Goal: Task Accomplishment & Management: Manage account settings

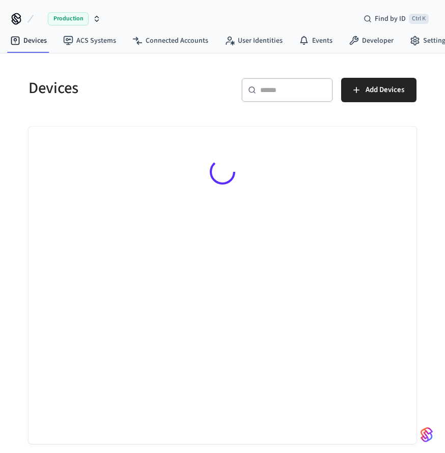
click at [283, 82] on div "​ ​" at bounding box center [287, 90] width 92 height 24
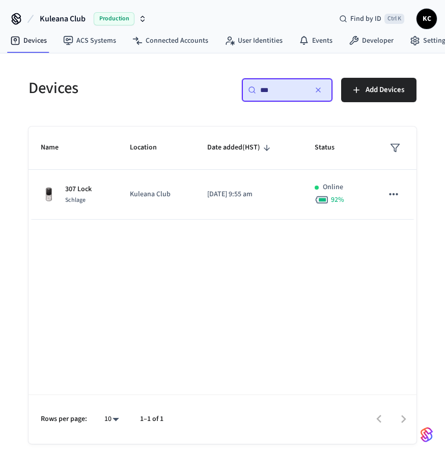
type input "***"
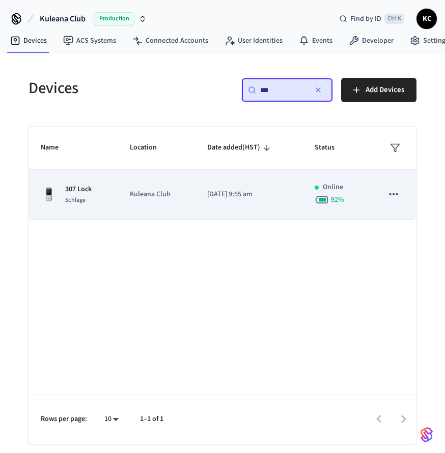
click at [189, 190] on td "Kuleana Club" at bounding box center [156, 195] width 77 height 50
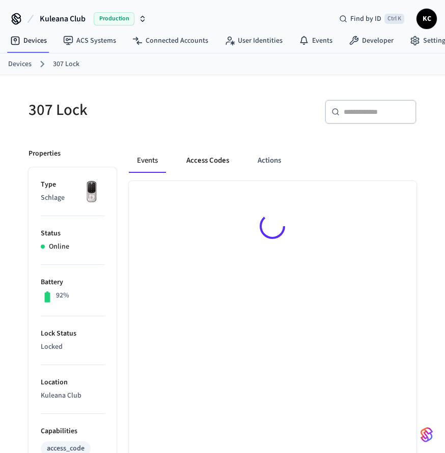
click at [205, 155] on button "Access Codes" at bounding box center [207, 161] width 59 height 24
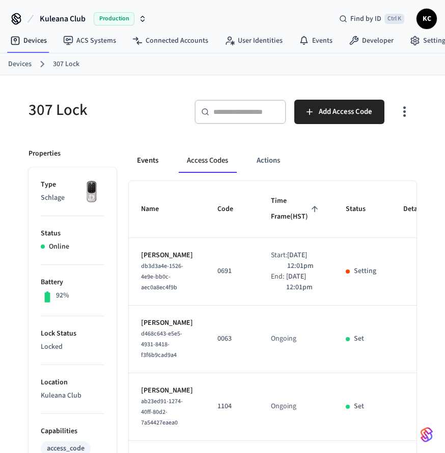
click at [149, 159] on button "Events" at bounding box center [148, 161] width 38 height 24
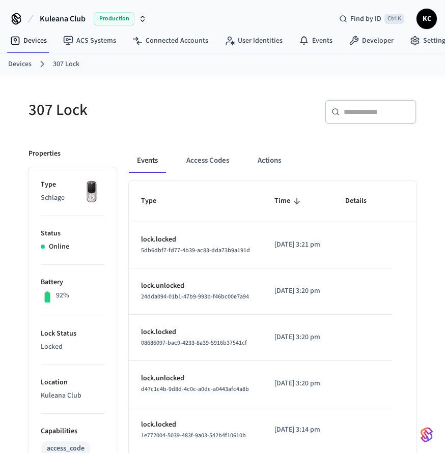
click at [149, 159] on button "Events" at bounding box center [147, 161] width 37 height 24
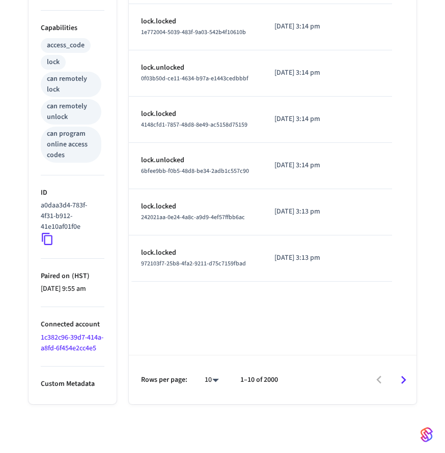
scroll to position [434, 0]
click at [402, 378] on icon "Go to next page" at bounding box center [403, 380] width 16 height 16
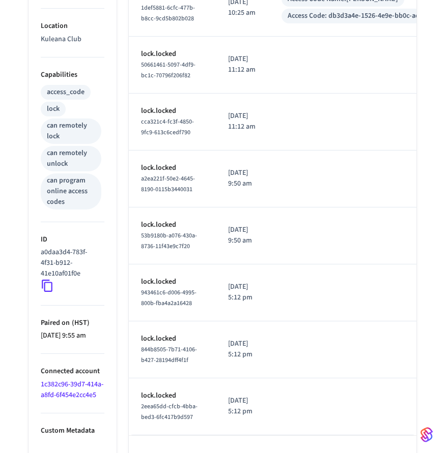
scroll to position [0, 0]
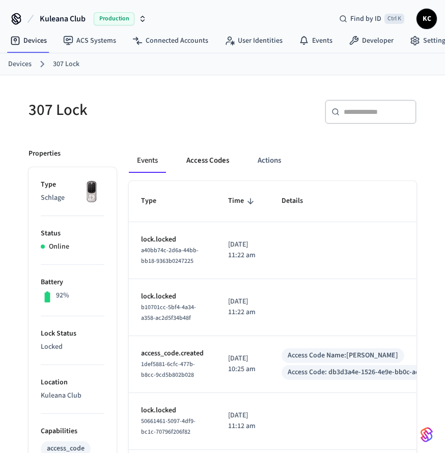
click at [203, 158] on button "Access Codes" at bounding box center [207, 161] width 59 height 24
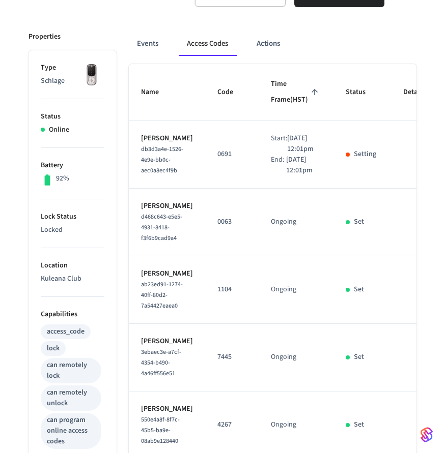
scroll to position [117, 0]
click at [234, 186] on td "0691" at bounding box center [231, 156] width 53 height 68
click at [391, 180] on td "sticky table" at bounding box center [420, 156] width 59 height 68
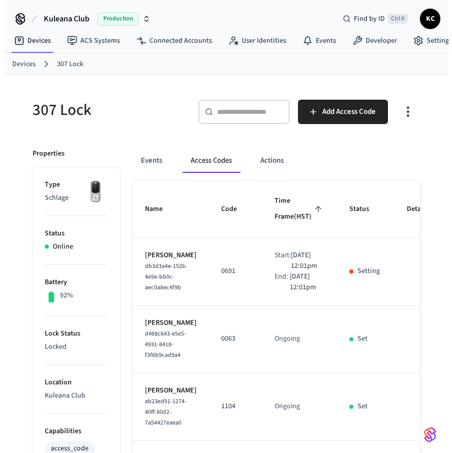
scroll to position [0, 92]
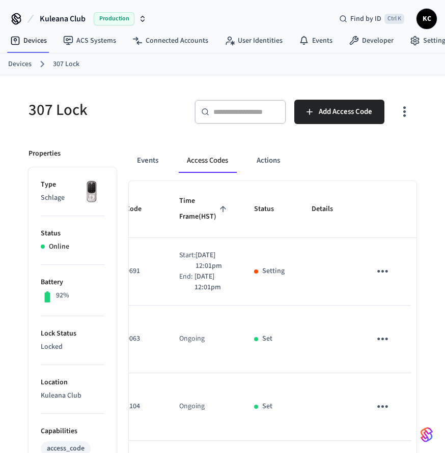
click at [374, 279] on icon "sticky table" at bounding box center [382, 272] width 16 height 16
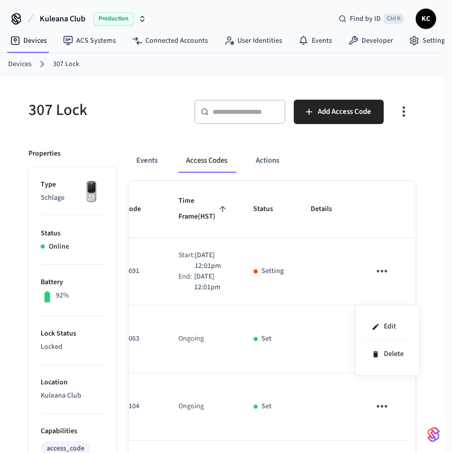
click at [365, 299] on div at bounding box center [226, 226] width 452 height 453
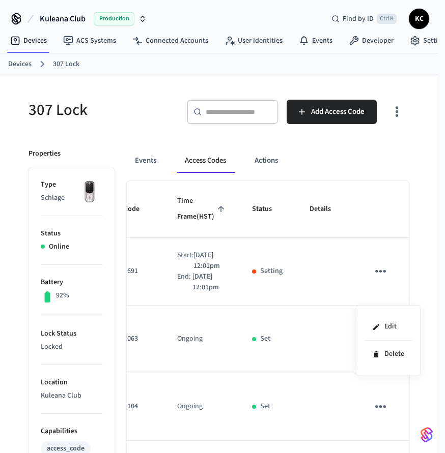
scroll to position [0, 85]
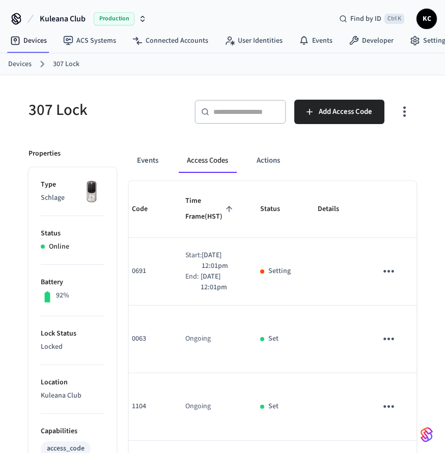
click at [381, 279] on icon "sticky table" at bounding box center [389, 272] width 16 height 16
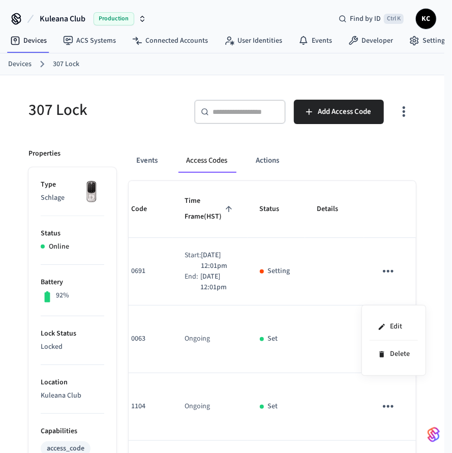
click at [360, 275] on div at bounding box center [226, 226] width 452 height 453
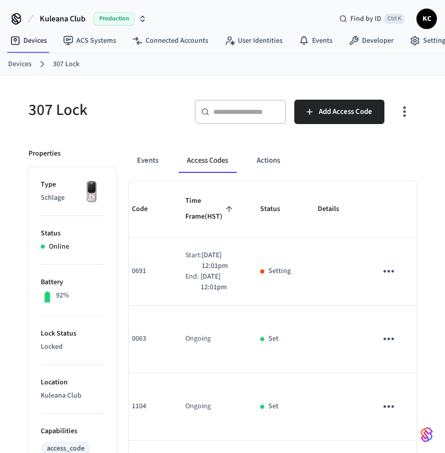
click at [429, 23] on span "KC" at bounding box center [426, 19] width 18 height 18
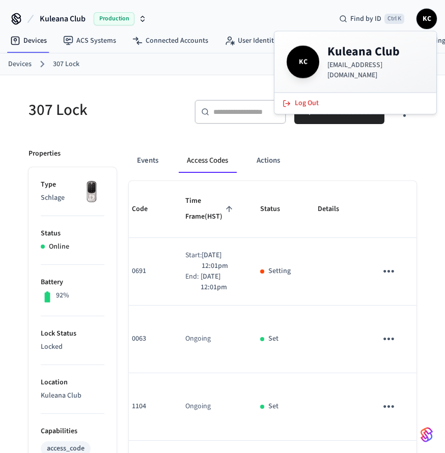
click at [272, 13] on div "Kuleana Club Production Find by ID Ctrl K KC" at bounding box center [222, 15] width 445 height 30
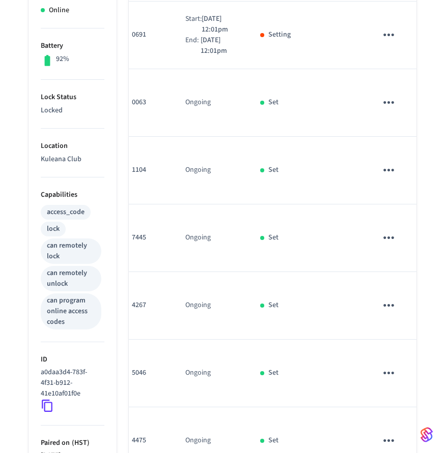
scroll to position [0, 0]
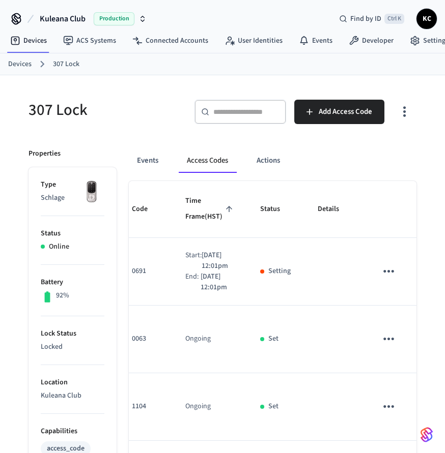
click at [14, 18] on icon at bounding box center [16, 19] width 16 height 16
click at [23, 66] on link "Devices" at bounding box center [19, 64] width 23 height 11
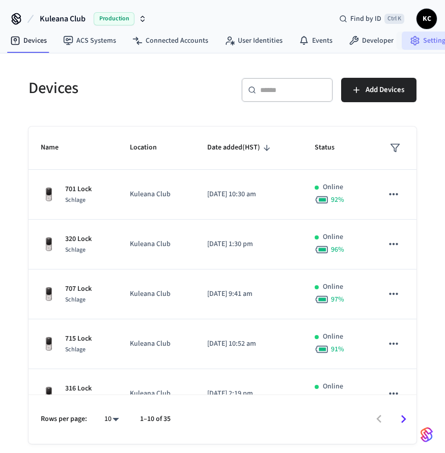
click at [426, 40] on link "Settings" at bounding box center [428, 41] width 55 height 18
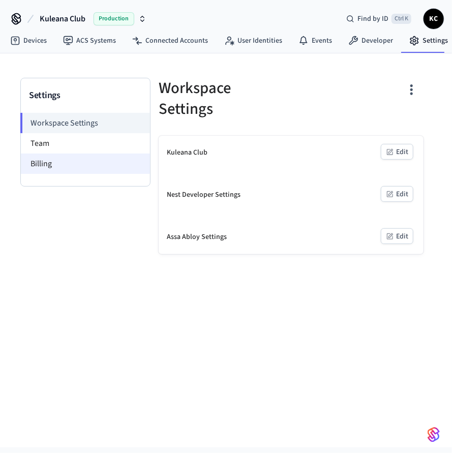
click at [45, 165] on li "Billing" at bounding box center [85, 164] width 129 height 20
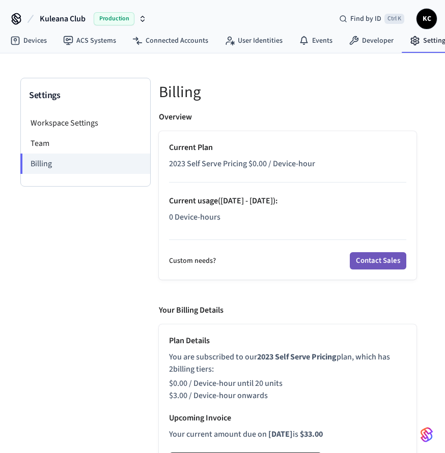
click at [378, 263] on button "Contact Sales" at bounding box center [378, 260] width 56 height 17
click at [423, 46] on link "Settings" at bounding box center [428, 41] width 55 height 18
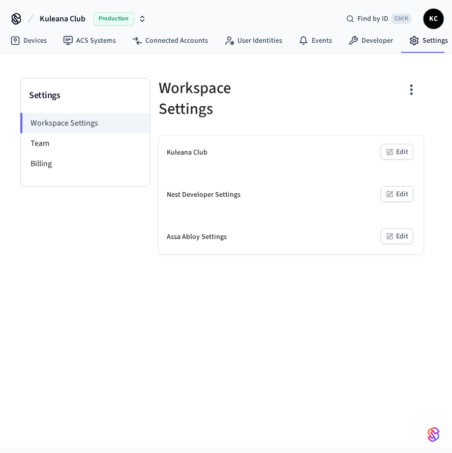
click at [438, 19] on span "KC" at bounding box center [434, 19] width 18 height 18
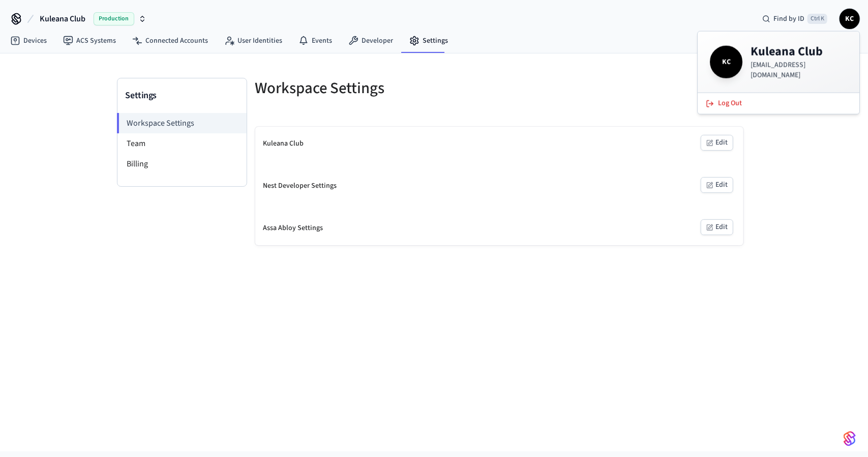
click at [444, 43] on div "Devices ACS Systems Connected Accounts User Identities Events Developer Settings" at bounding box center [434, 42] width 868 height 24
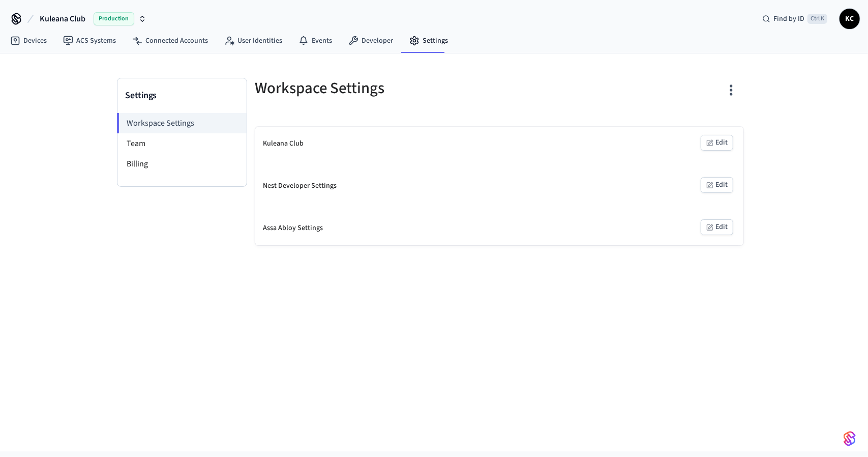
click at [444, 19] on span "KC" at bounding box center [850, 19] width 18 height 18
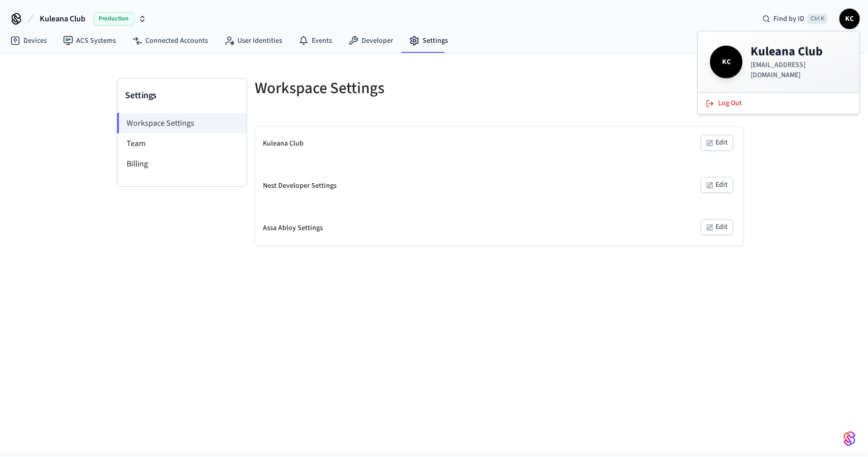
click at [444, 19] on span "KC" at bounding box center [850, 19] width 18 height 18
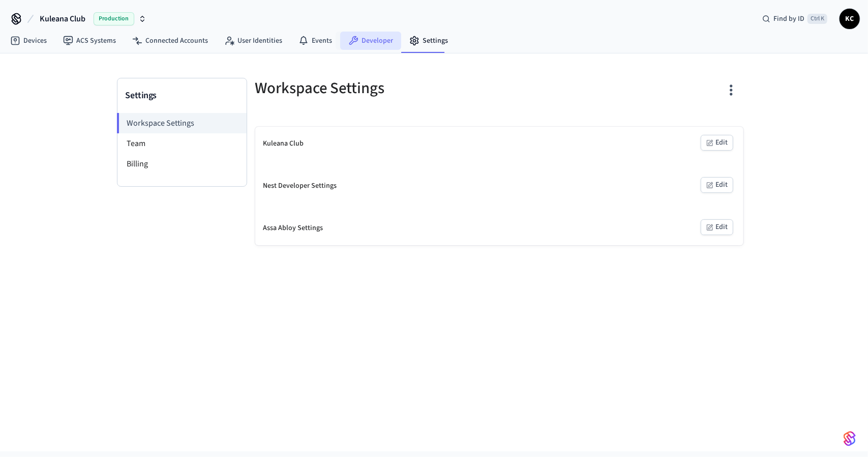
click at [350, 41] on icon at bounding box center [354, 40] width 9 height 9
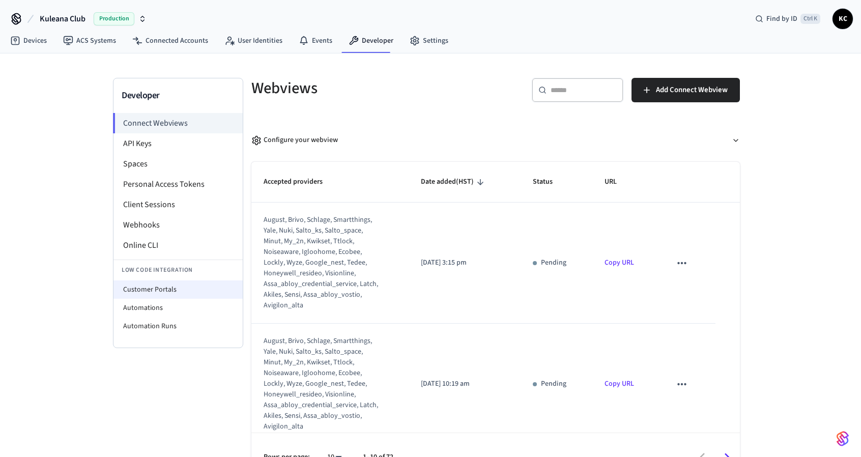
click at [166, 290] on li "Customer Portals" at bounding box center [177, 289] width 129 height 18
select select "**********"
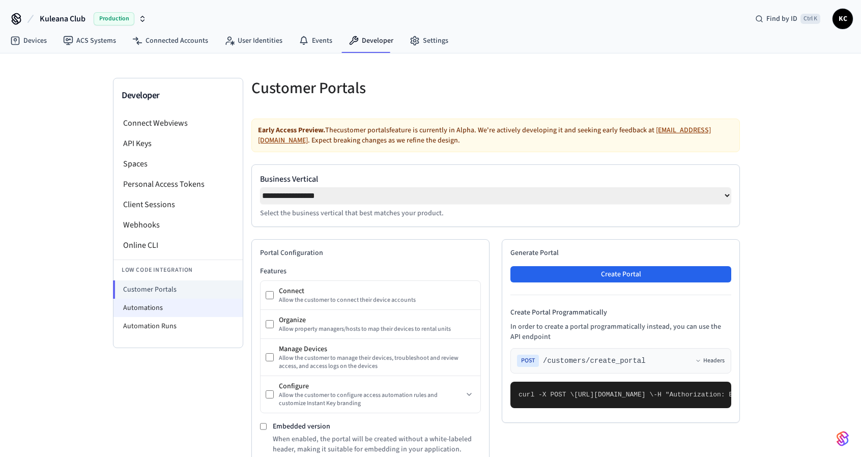
click at [146, 311] on li "Automations" at bounding box center [177, 308] width 129 height 18
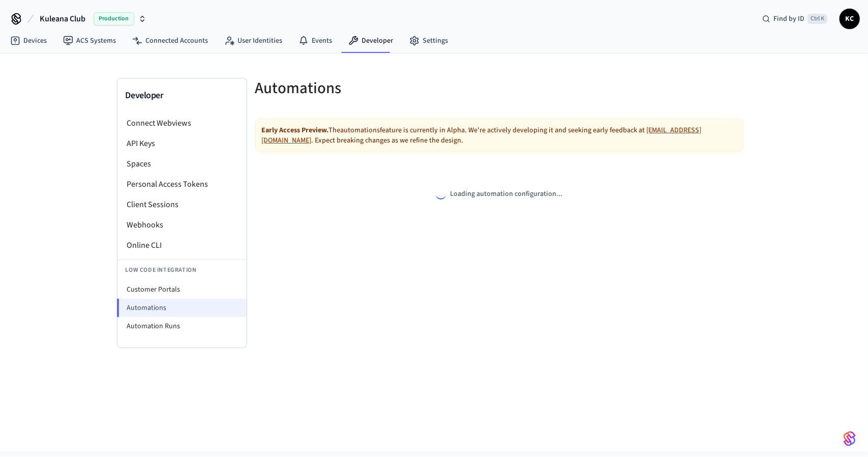
select select "**********"
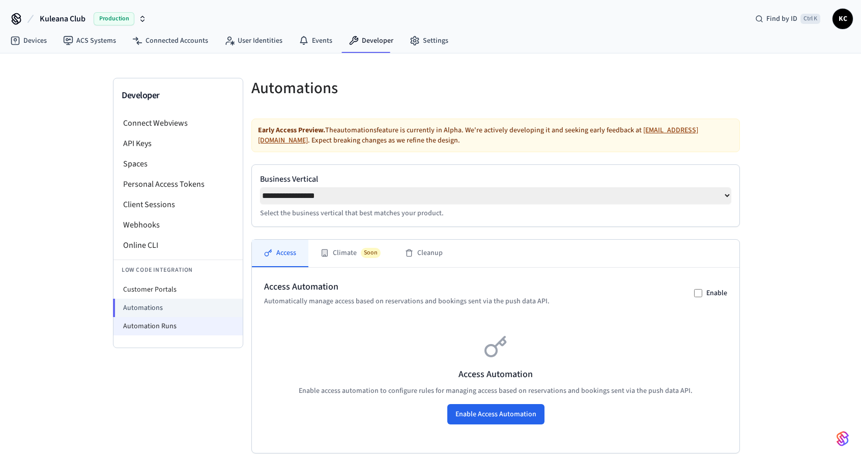
click at [159, 323] on li "Automation Runs" at bounding box center [177, 326] width 129 height 18
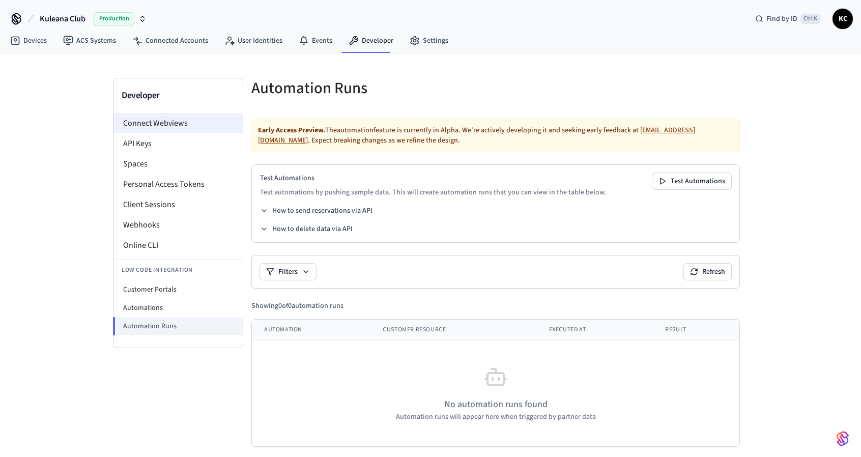
click at [140, 121] on li "Connect Webviews" at bounding box center [177, 123] width 129 height 20
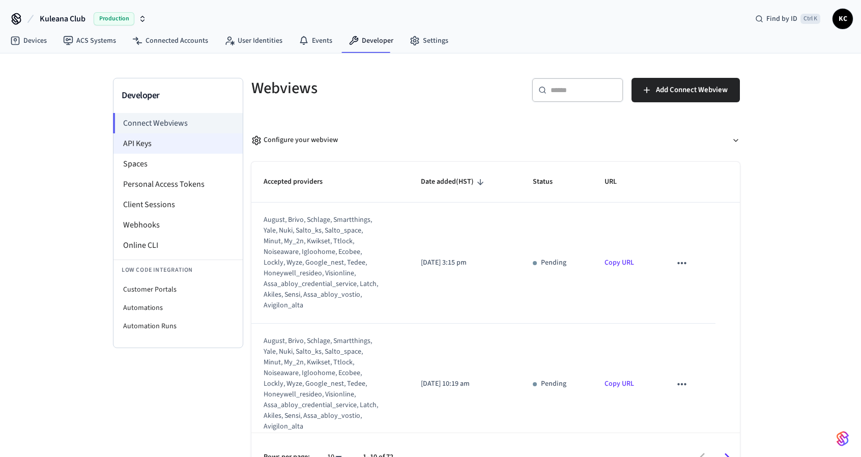
click at [140, 149] on li "API Keys" at bounding box center [177, 143] width 129 height 20
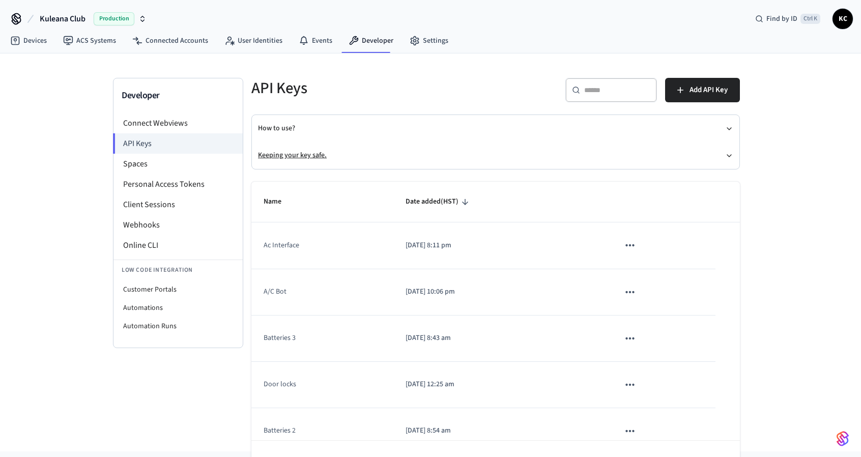
click at [294, 161] on button "Keeping your key safe." at bounding box center [495, 155] width 475 height 27
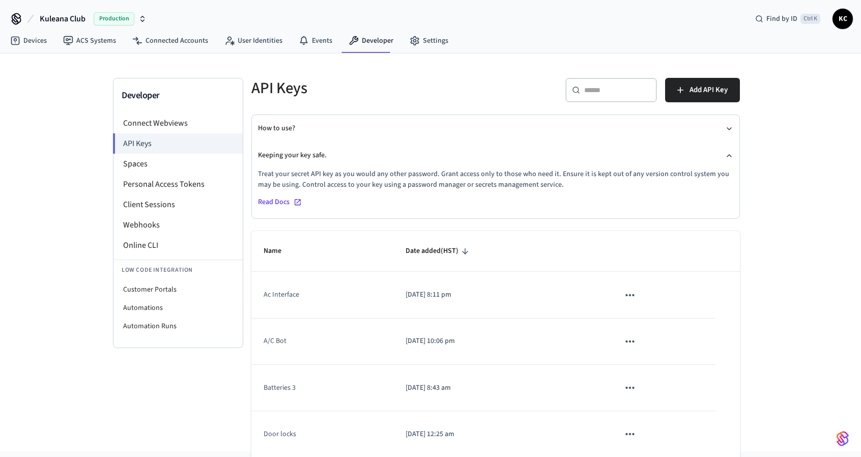
click at [278, 201] on span "Read Docs" at bounding box center [274, 202] width 32 height 11
click at [20, 19] on icon at bounding box center [16, 21] width 9 height 7
click at [56, 14] on span "Kuleana Club" at bounding box center [63, 19] width 46 height 12
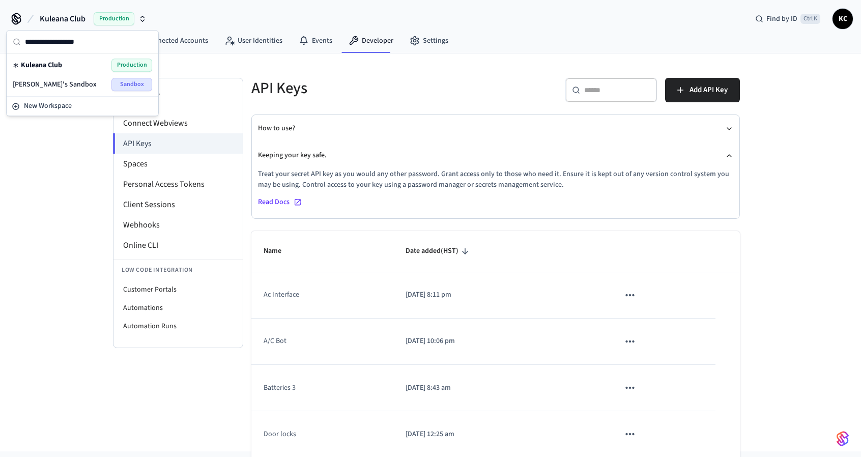
click at [124, 65] on span "Production" at bounding box center [131, 65] width 41 height 13
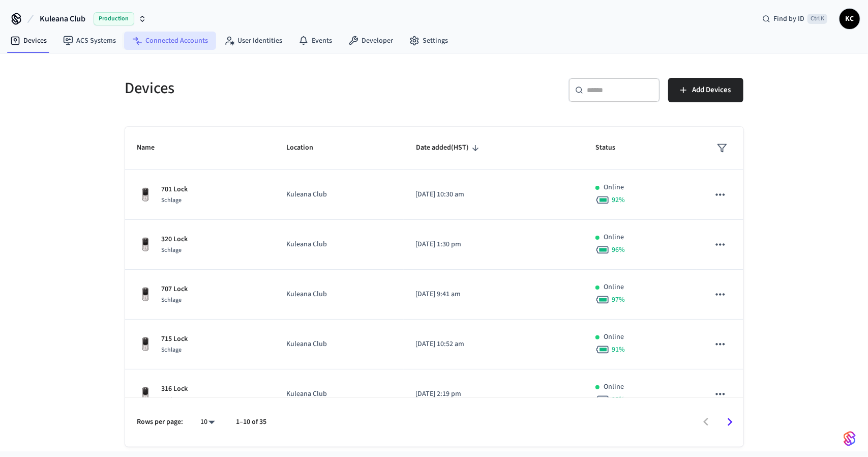
click at [164, 44] on link "Connected Accounts" at bounding box center [170, 41] width 92 height 18
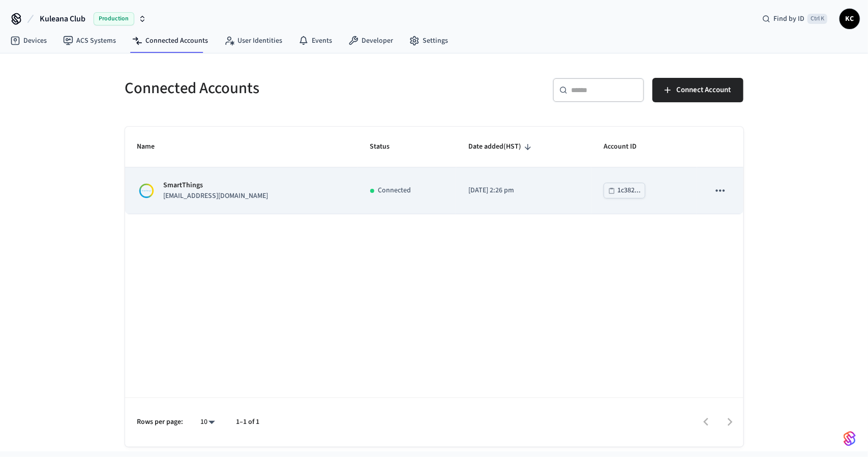
click at [444, 187] on icon "sticky table" at bounding box center [720, 190] width 13 height 13
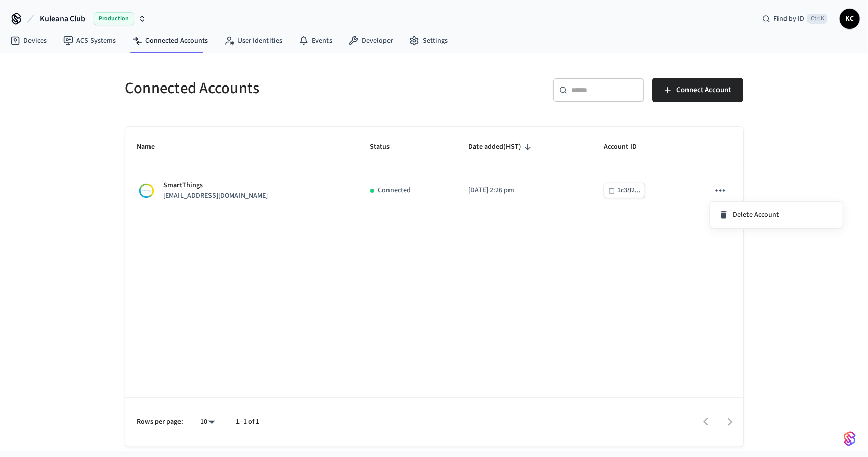
click at [312, 80] on div at bounding box center [434, 228] width 868 height 457
click at [410, 38] on icon at bounding box center [415, 41] width 10 height 10
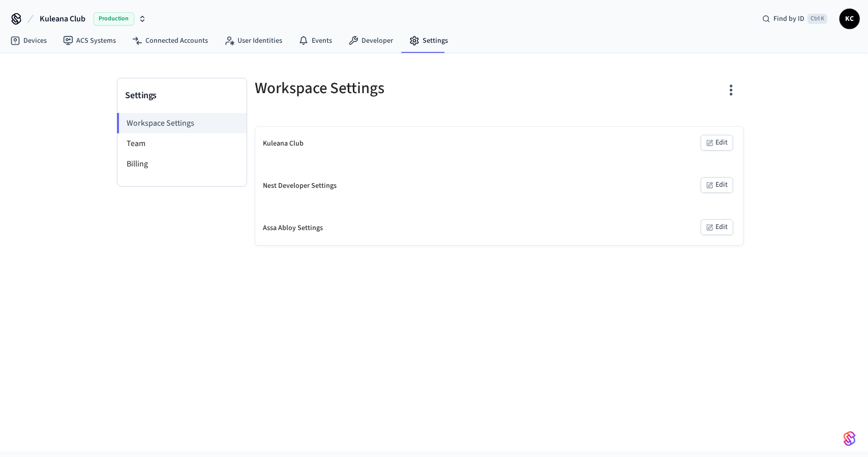
click at [444, 141] on button "Edit" at bounding box center [717, 143] width 33 height 16
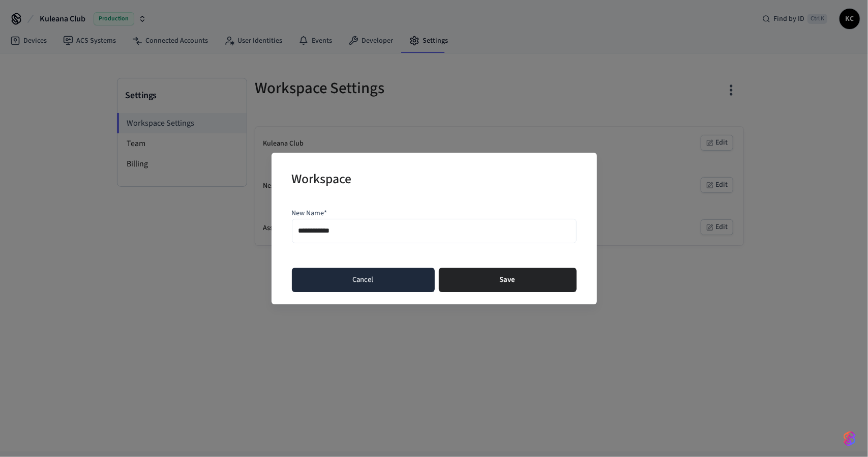
click at [385, 273] on button "Cancel" at bounding box center [363, 280] width 143 height 24
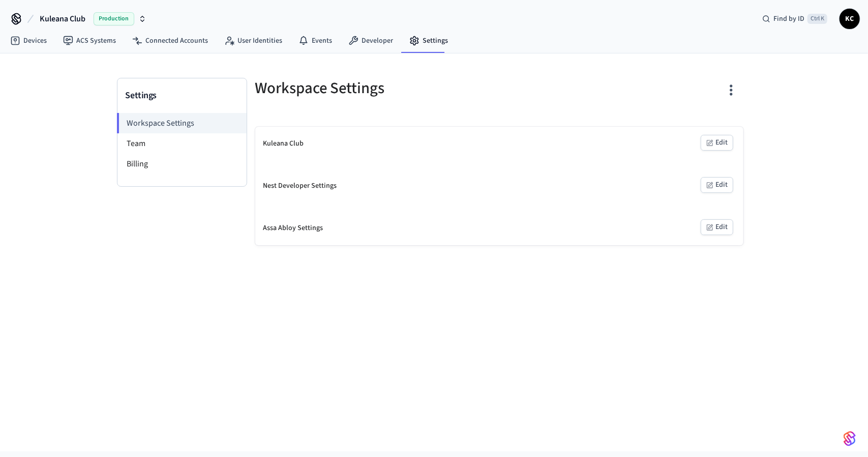
click at [444, 183] on icon "button" at bounding box center [710, 185] width 8 height 8
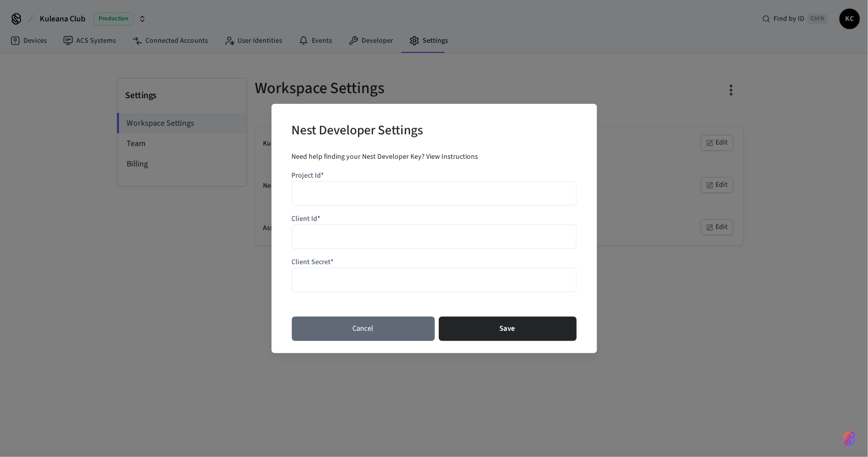
click at [348, 322] on button "Cancel" at bounding box center [363, 328] width 143 height 24
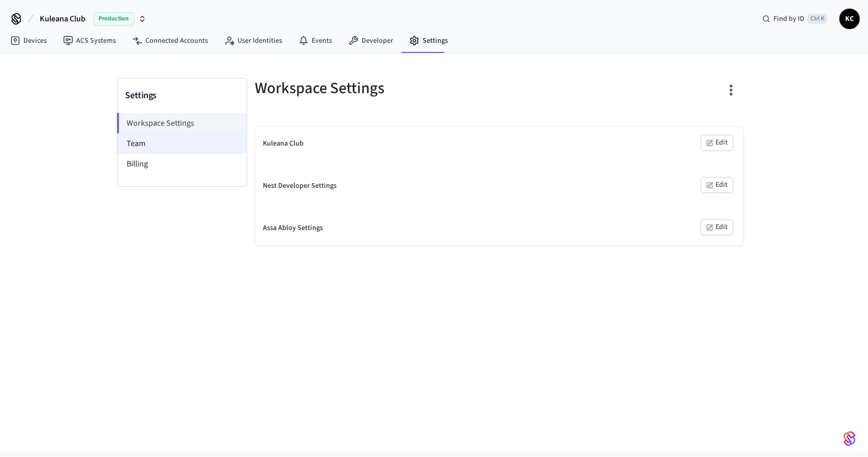
click at [147, 136] on li "Team" at bounding box center [182, 143] width 129 height 20
click at [152, 139] on li "Team" at bounding box center [182, 143] width 129 height 20
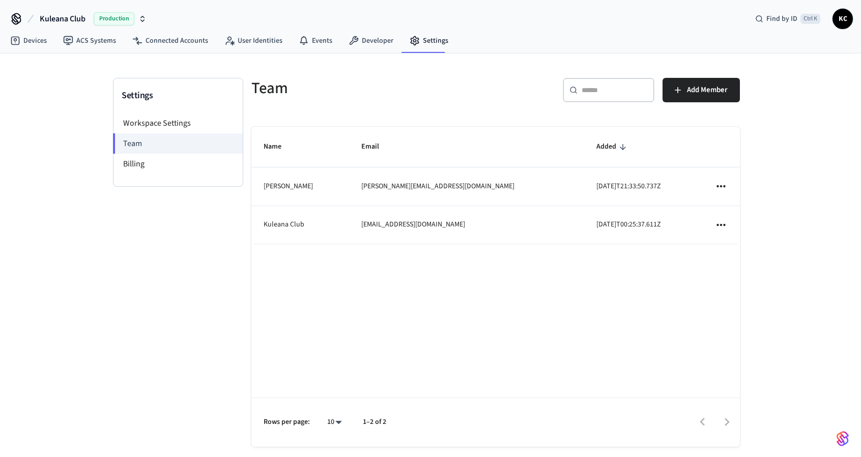
click at [444, 181] on icon "sticky table" at bounding box center [720, 186] width 13 height 13
click at [444, 217] on div at bounding box center [434, 228] width 868 height 457
click at [27, 38] on link "Devices" at bounding box center [28, 41] width 53 height 18
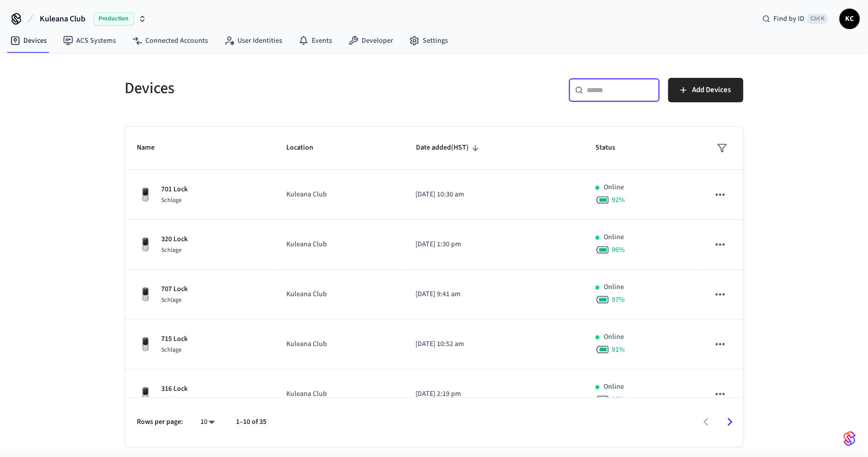
click at [444, 89] on input "text" at bounding box center [621, 90] width 66 height 10
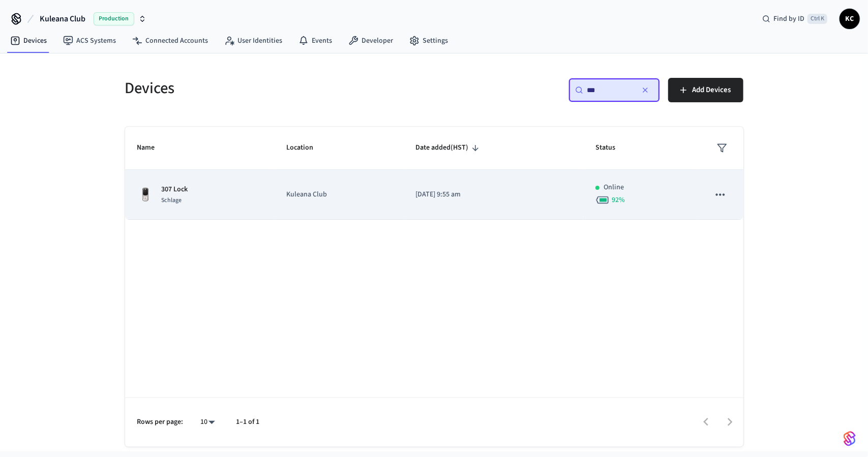
type input "***"
click at [247, 179] on td "307 Lock Schlage" at bounding box center [200, 195] width 150 height 50
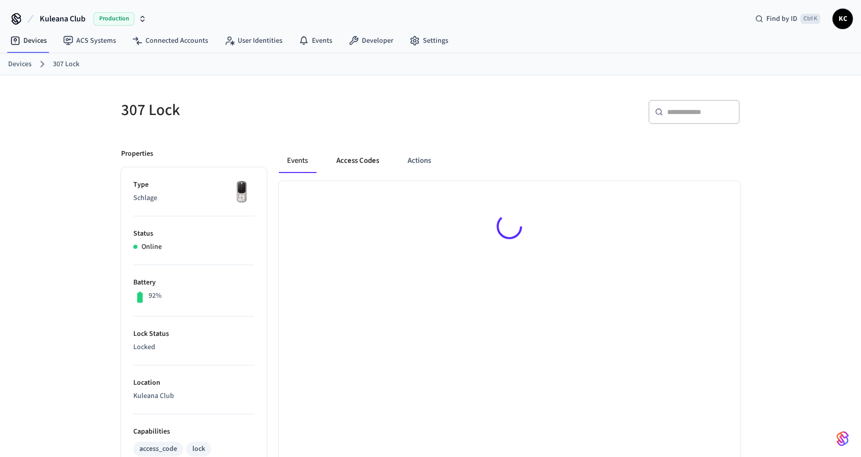
click at [359, 159] on button "Access Codes" at bounding box center [357, 161] width 59 height 24
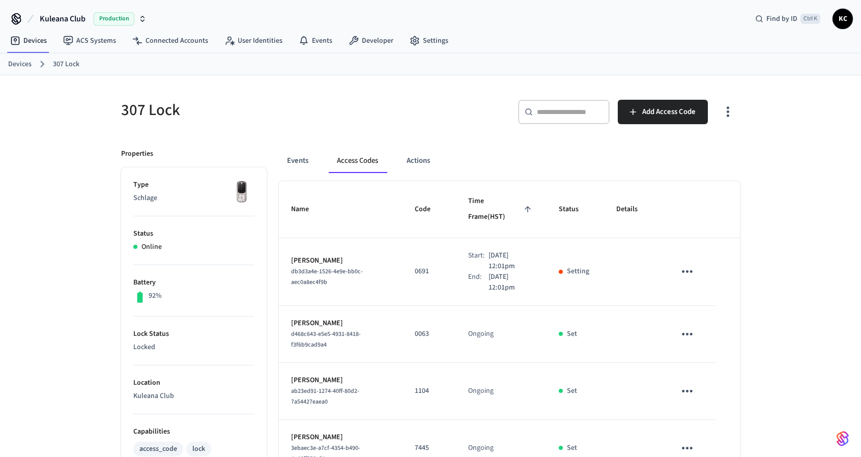
click at [444, 270] on icon "sticky table" at bounding box center [687, 271] width 11 height 3
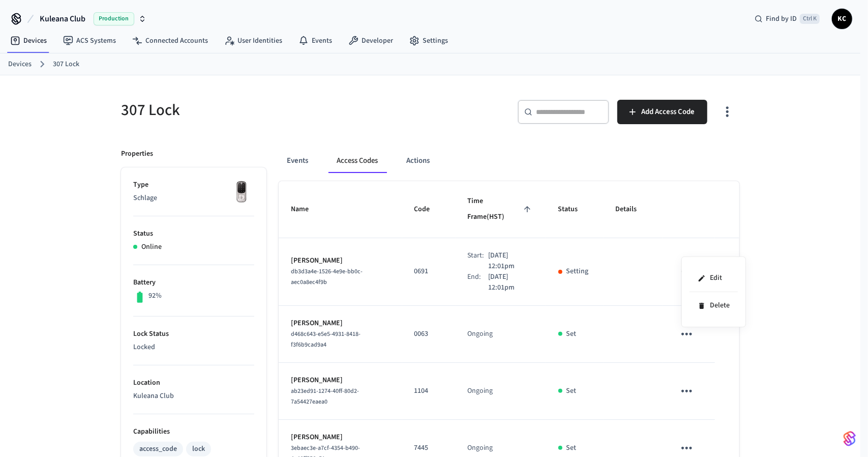
click at [444, 285] on div at bounding box center [434, 228] width 868 height 457
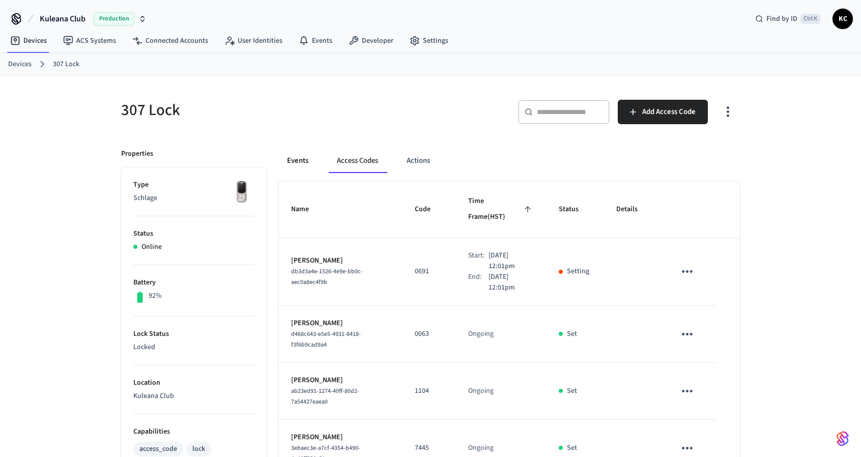
click at [293, 158] on button "Events" at bounding box center [298, 161] width 38 height 24
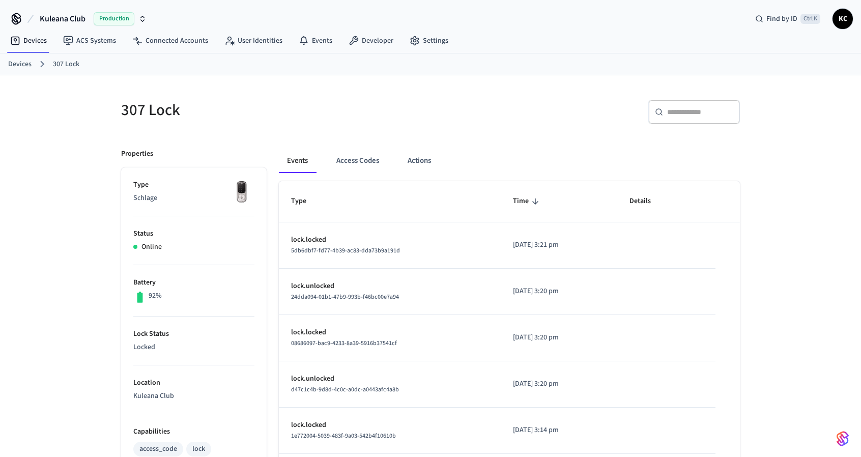
scroll to position [275, 0]
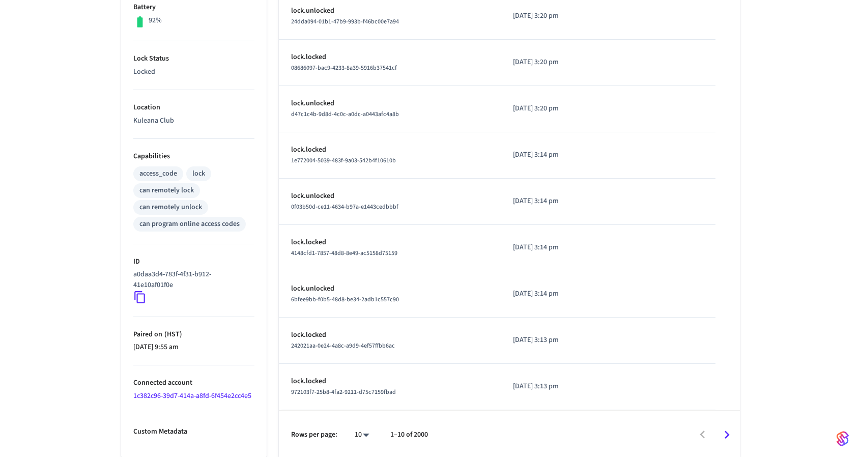
click at [444, 430] on icon "Go to next page" at bounding box center [726, 434] width 5 height 8
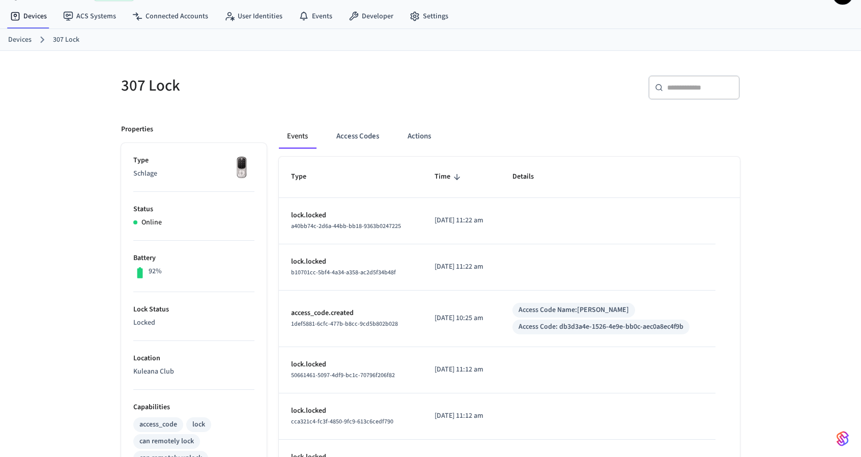
scroll to position [24, 0]
click at [375, 135] on button "Access Codes" at bounding box center [357, 137] width 59 height 24
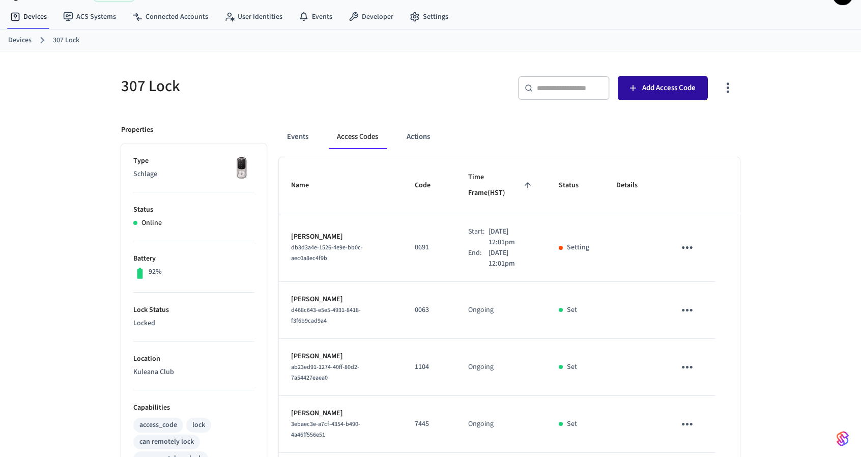
click at [444, 91] on span "Add Access Code" at bounding box center [668, 87] width 53 height 13
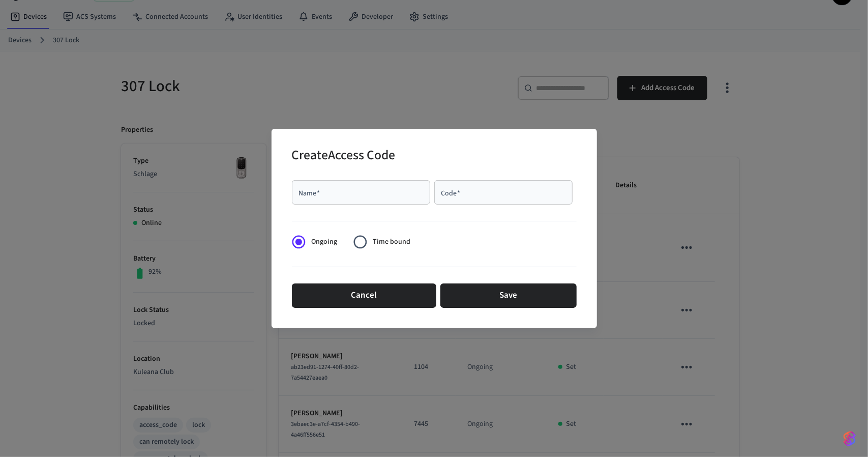
click at [311, 200] on div "Name   *" at bounding box center [361, 192] width 138 height 24
type input "****"
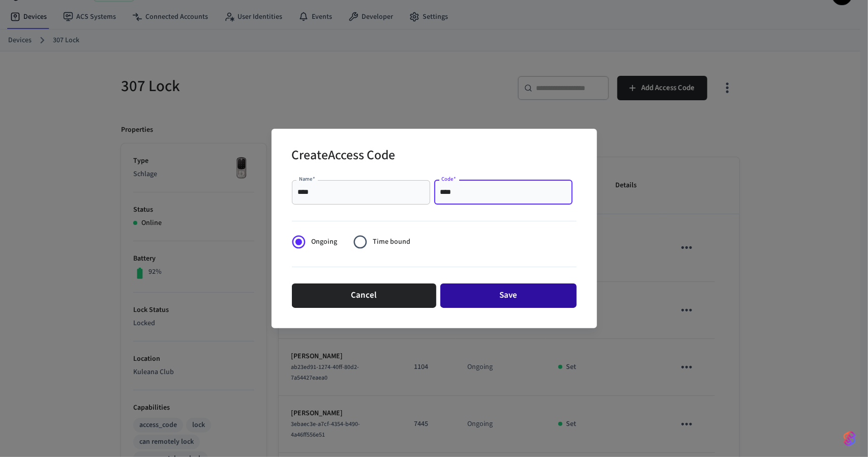
type input "****"
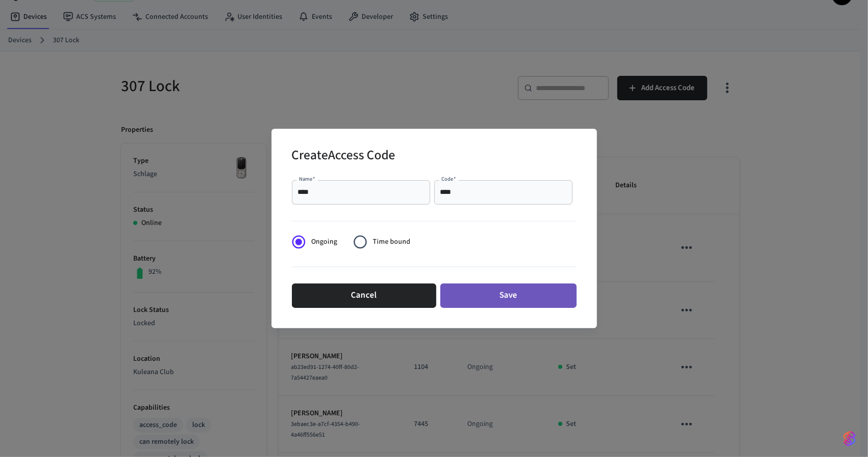
click at [444, 289] on button "Save" at bounding box center [509, 295] width 136 height 24
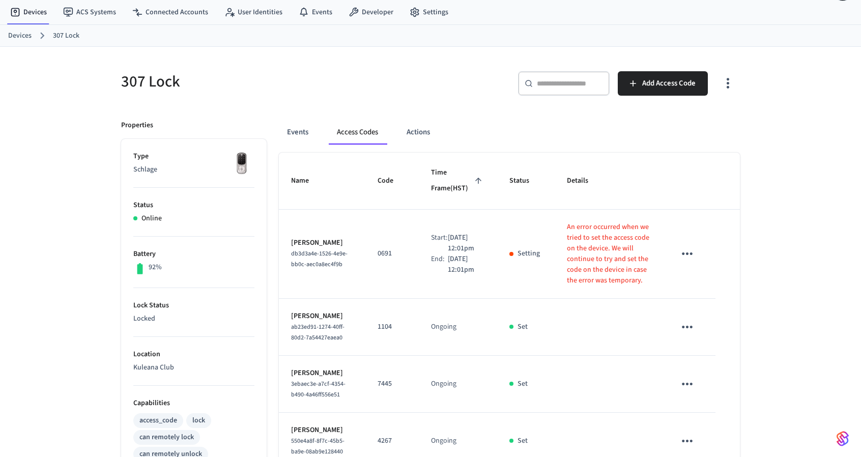
scroll to position [0, 0]
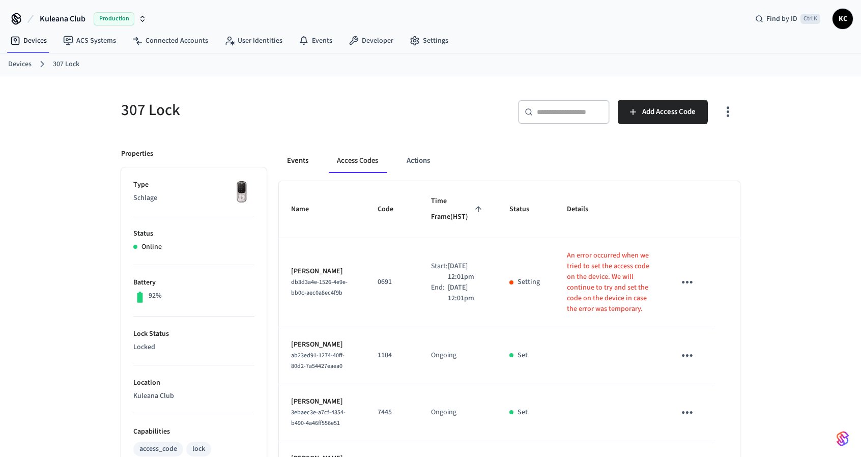
click at [299, 160] on button "Events" at bounding box center [298, 161] width 38 height 24
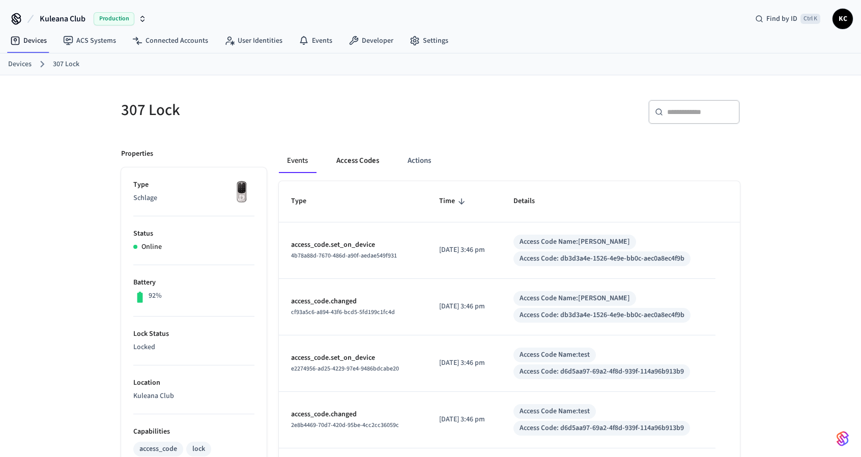
click at [355, 163] on button "Access Codes" at bounding box center [357, 161] width 59 height 24
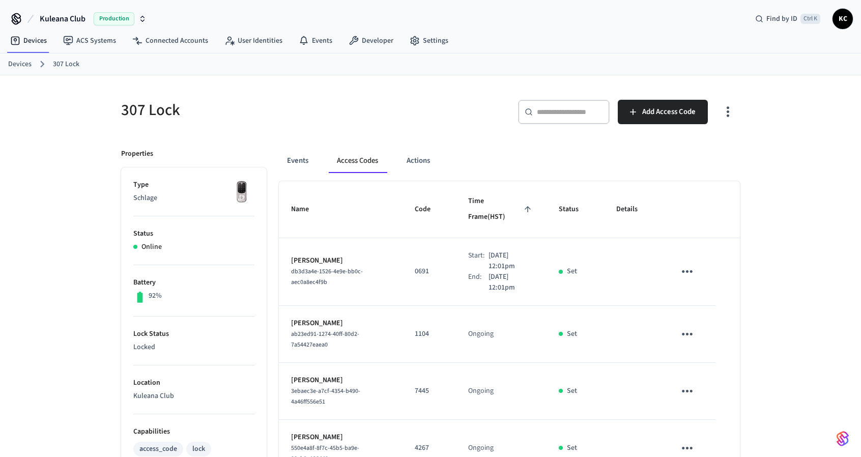
scroll to position [393, 0]
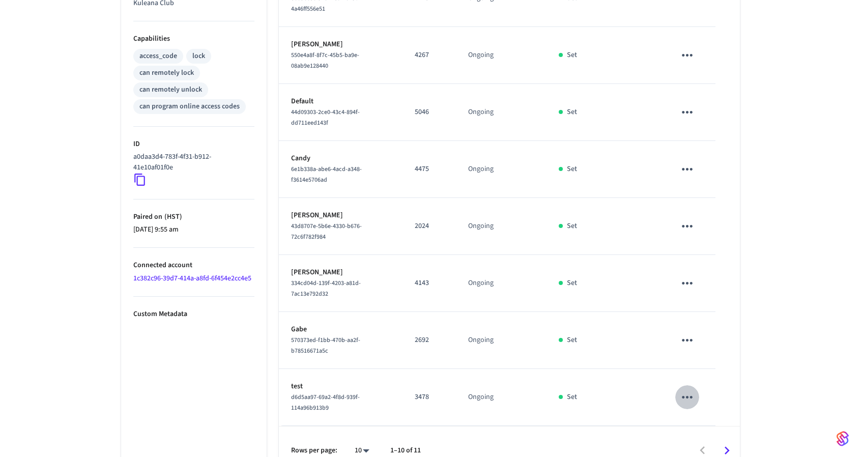
click at [693, 389] on icon "sticky table" at bounding box center [687, 397] width 16 height 16
click at [716, 432] on li "Delete" at bounding box center [711, 427] width 48 height 27
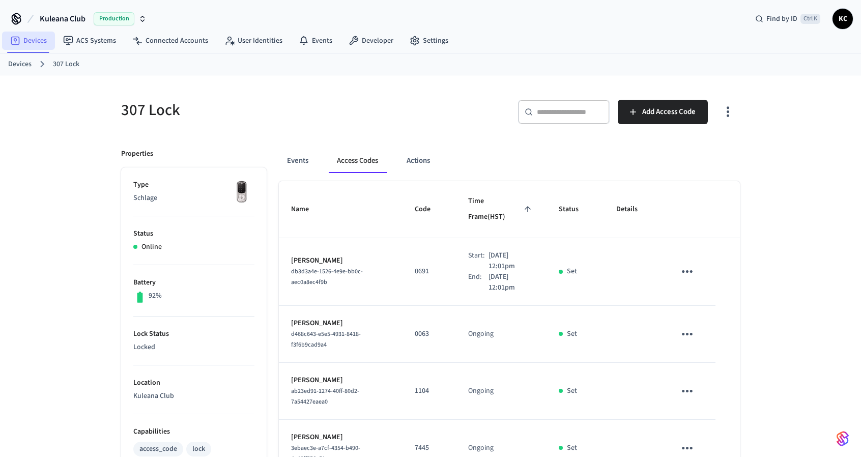
click at [36, 46] on link "Devices" at bounding box center [28, 41] width 53 height 18
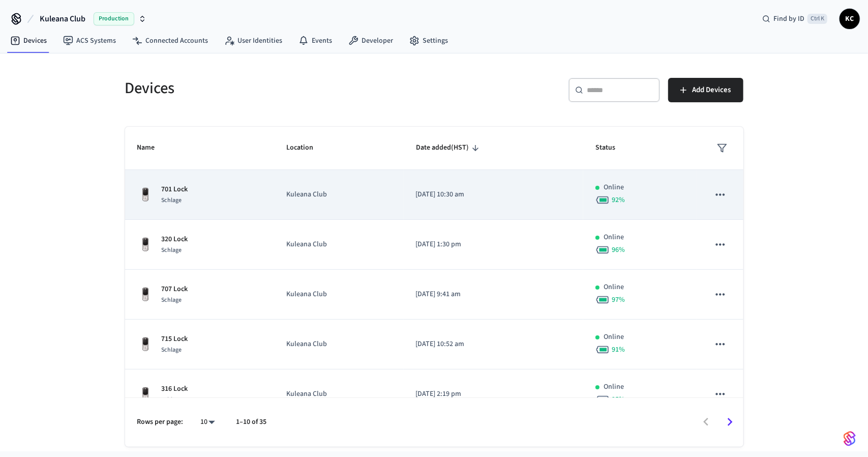
click at [221, 198] on div "701 Lock Schlage" at bounding box center [199, 194] width 125 height 21
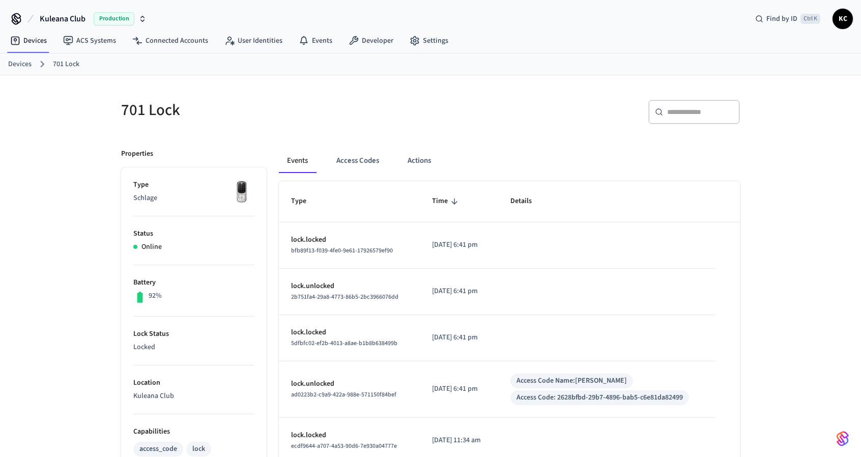
scroll to position [1, 0]
click at [812, 188] on div "701 Lock ​ ​ Properties Type Schlage Status Online Battery 92% Lock Status Lock…" at bounding box center [430, 414] width 861 height 679
click at [25, 64] on link "Devices" at bounding box center [19, 64] width 23 height 11
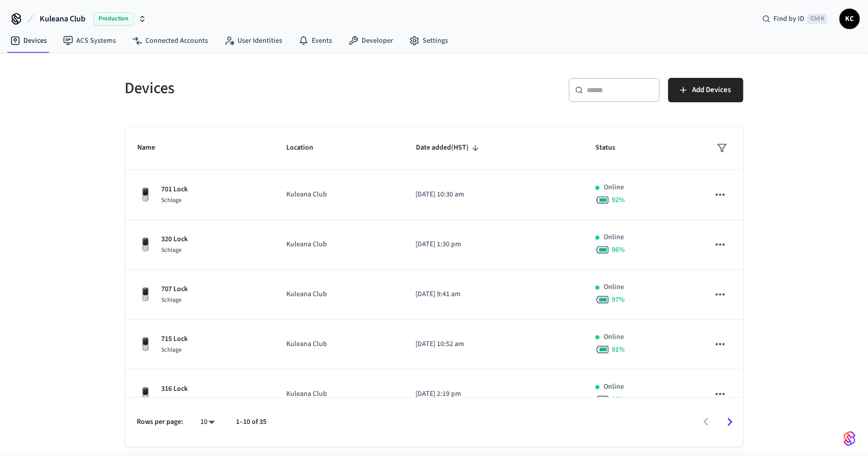
click at [614, 91] on input "text" at bounding box center [621, 90] width 66 height 10
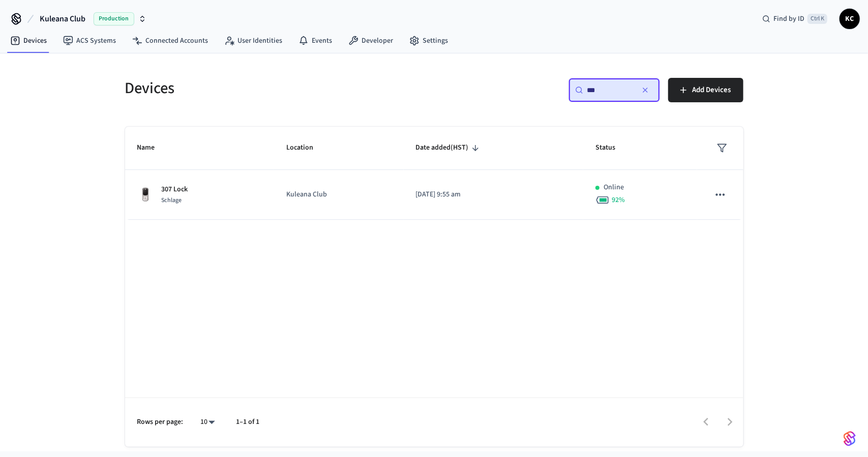
type input "***"
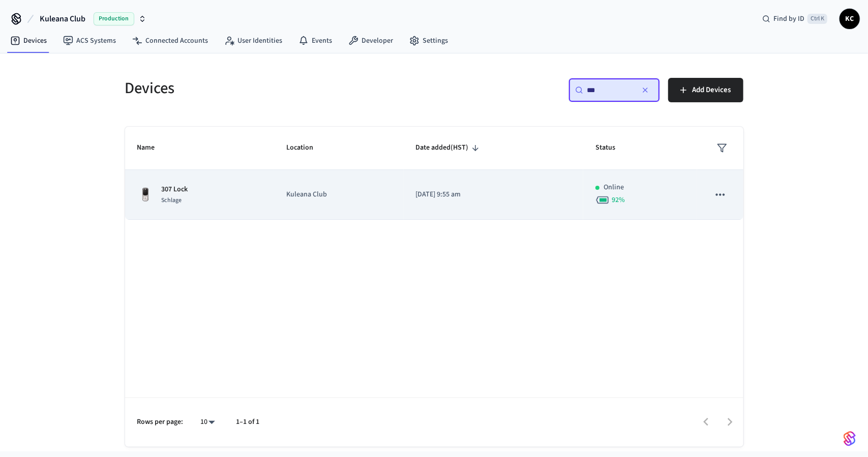
click at [343, 201] on td "Kuleana Club" at bounding box center [338, 195] width 129 height 50
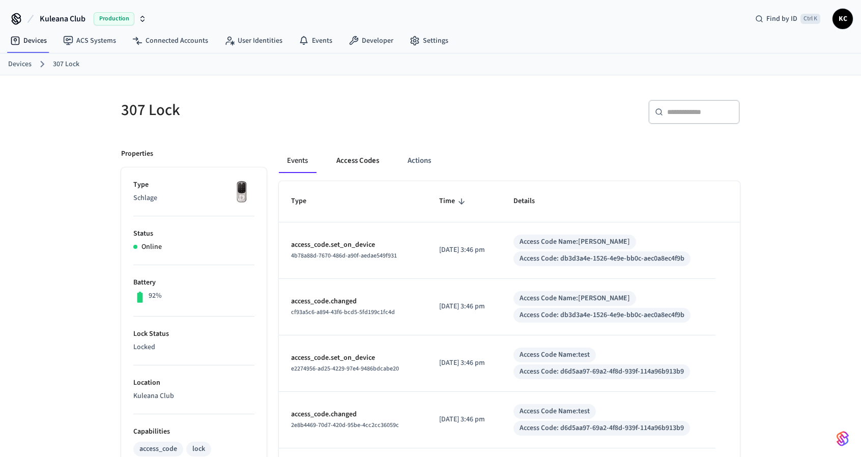
click at [362, 162] on button "Access Codes" at bounding box center [357, 161] width 59 height 24
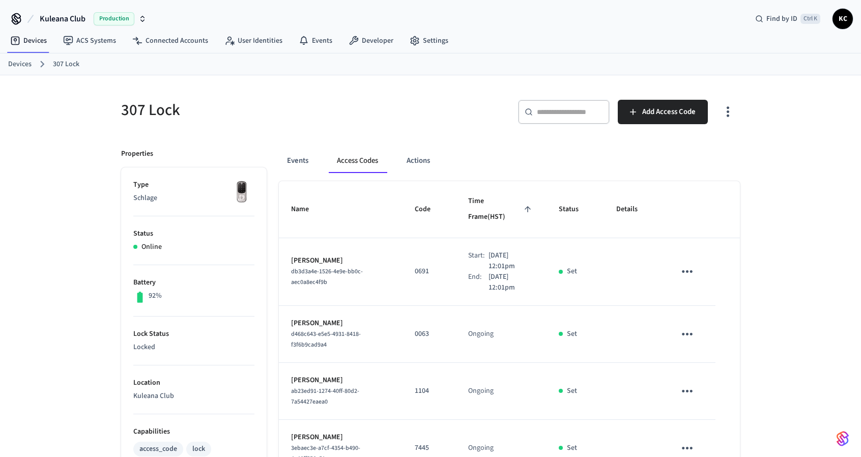
click at [24, 41] on link "Devices" at bounding box center [28, 41] width 53 height 18
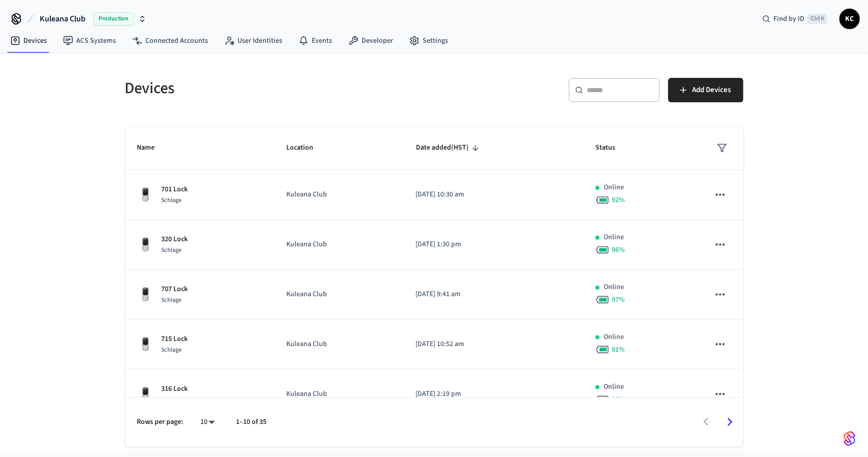
click at [598, 86] on input "text" at bounding box center [621, 90] width 66 height 10
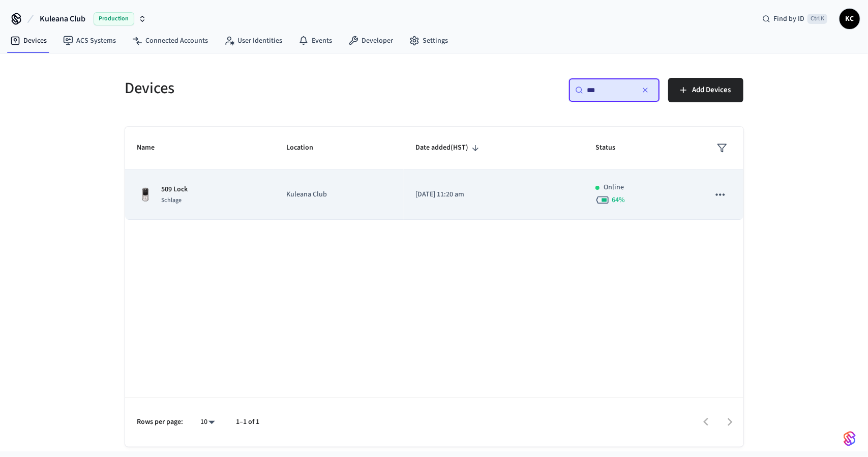
type input "***"
click at [312, 209] on td "Kuleana Club" at bounding box center [338, 195] width 129 height 50
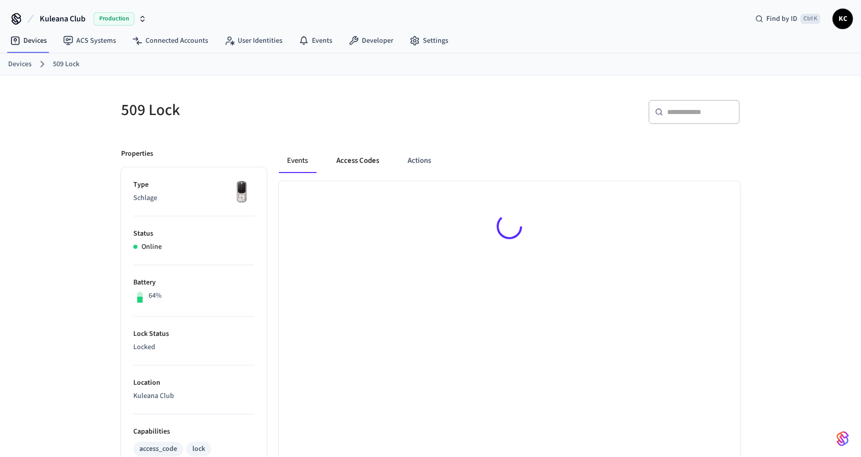
click at [363, 158] on button "Access Codes" at bounding box center [357, 161] width 59 height 24
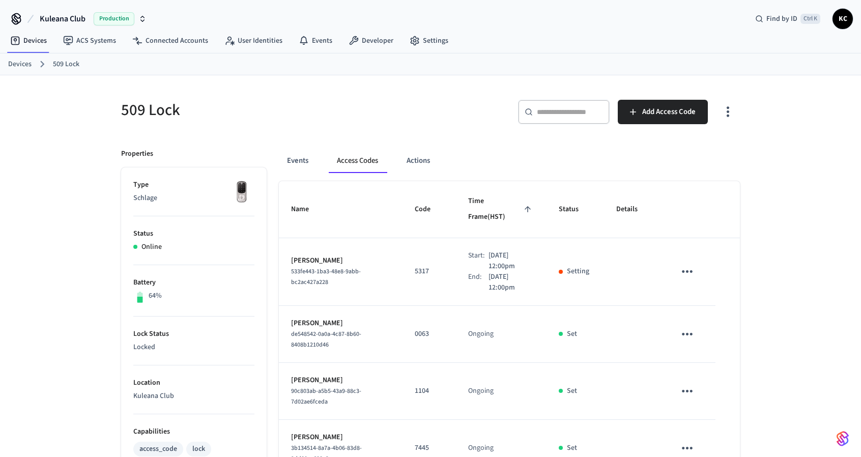
click at [684, 264] on icon "sticky table" at bounding box center [687, 272] width 16 height 16
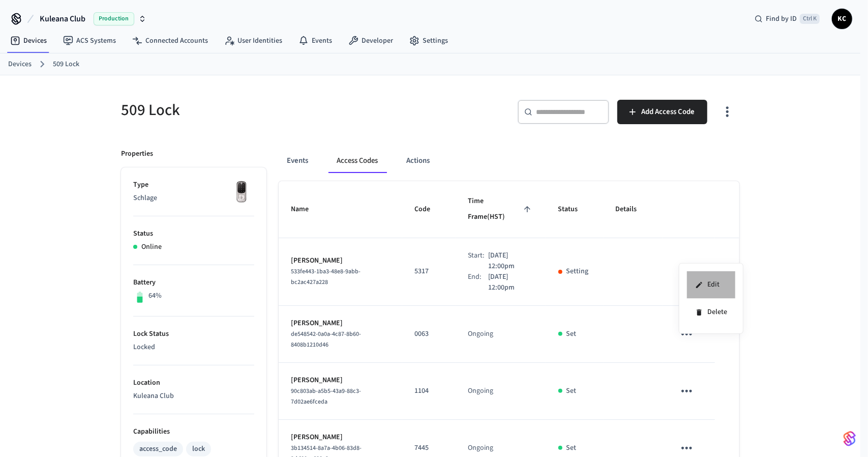
click at [704, 281] on li "Edit" at bounding box center [711, 284] width 48 height 27
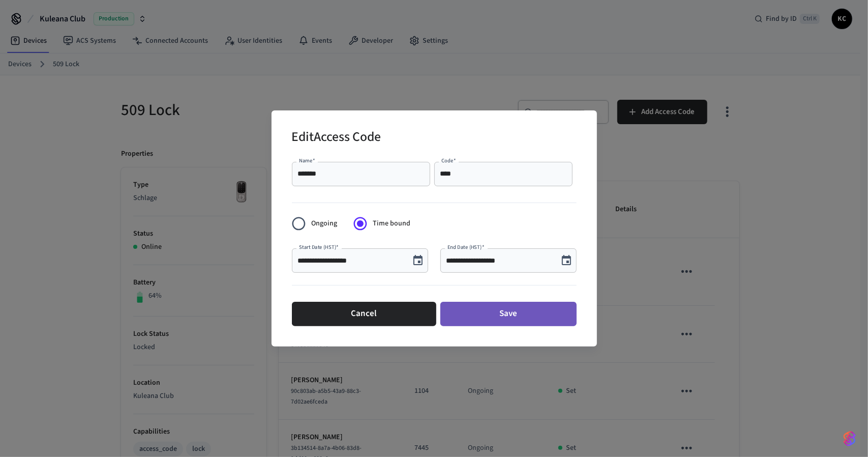
click at [496, 314] on button "Save" at bounding box center [509, 314] width 136 height 24
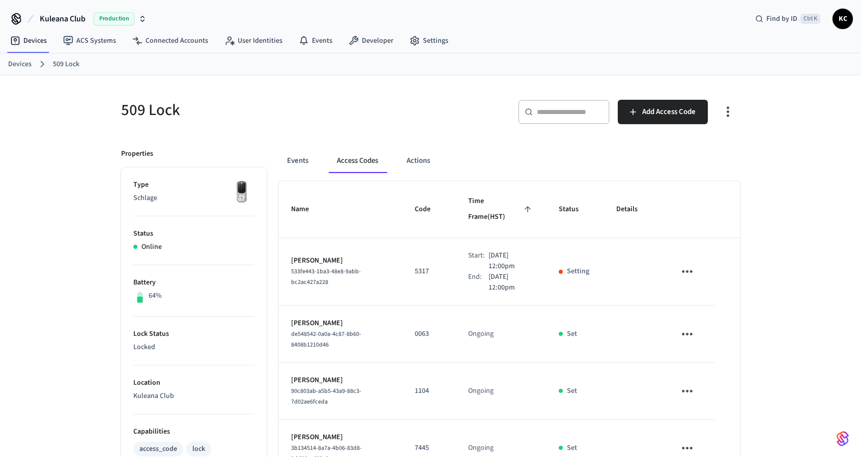
scroll to position [393, 0]
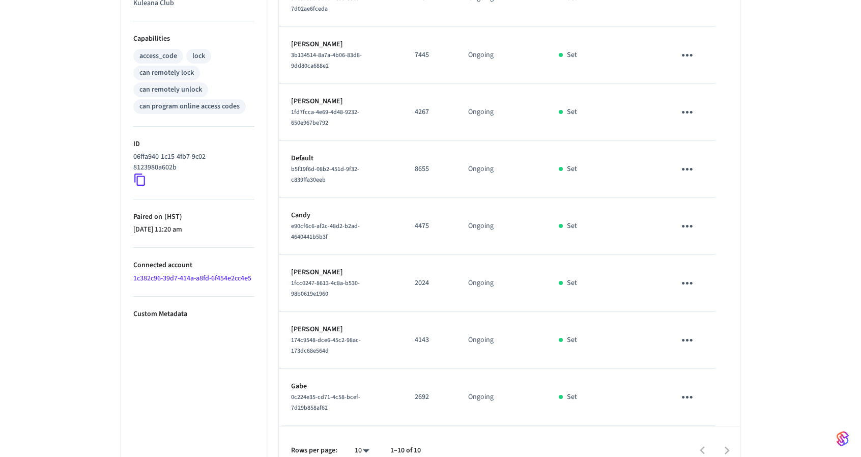
click at [693, 389] on icon "sticky table" at bounding box center [687, 397] width 16 height 16
click at [703, 427] on icon at bounding box center [699, 428] width 8 height 8
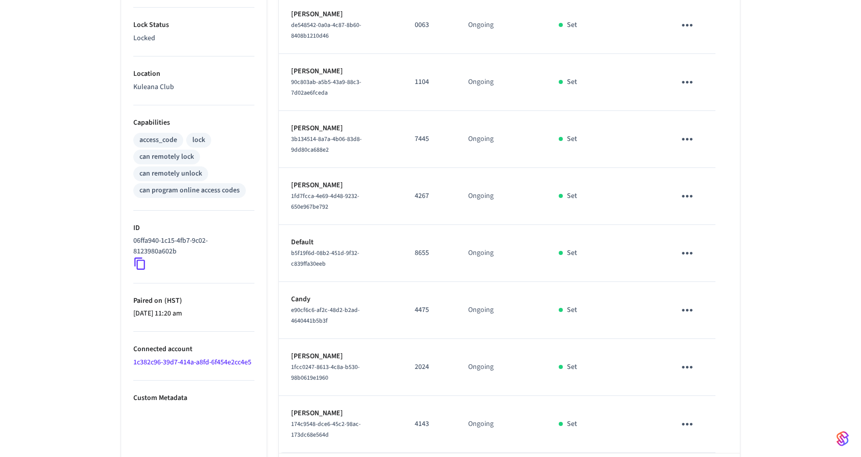
scroll to position [0, 0]
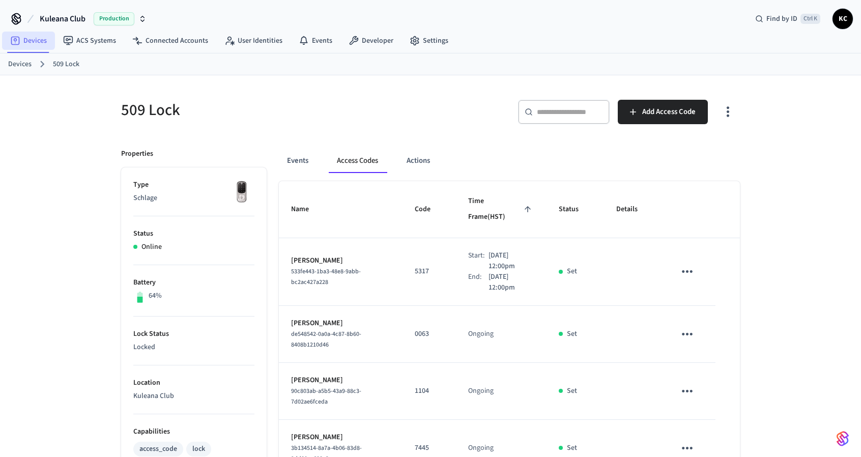
click at [37, 43] on link "Devices" at bounding box center [28, 41] width 53 height 18
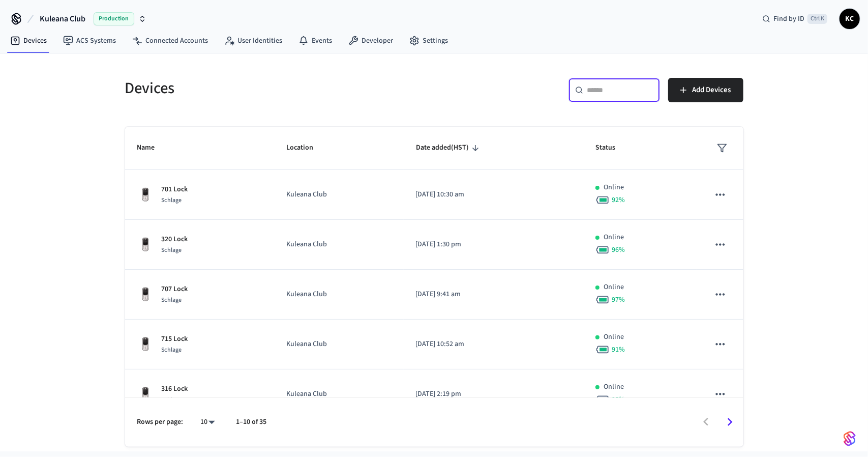
click at [613, 86] on input "text" at bounding box center [621, 90] width 66 height 10
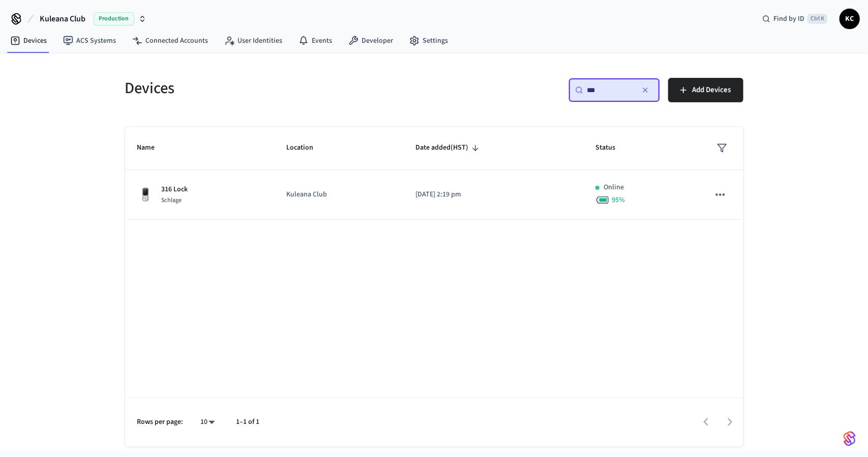
type input "***"
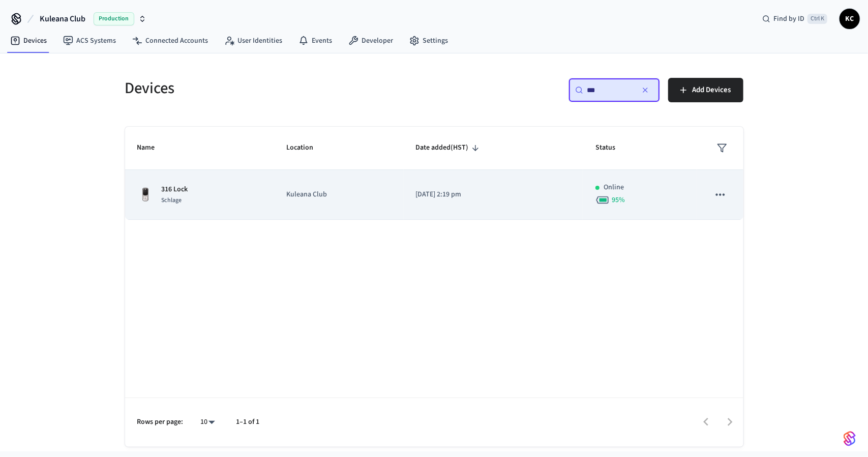
click at [276, 212] on td "Kuleana Club" at bounding box center [338, 195] width 129 height 50
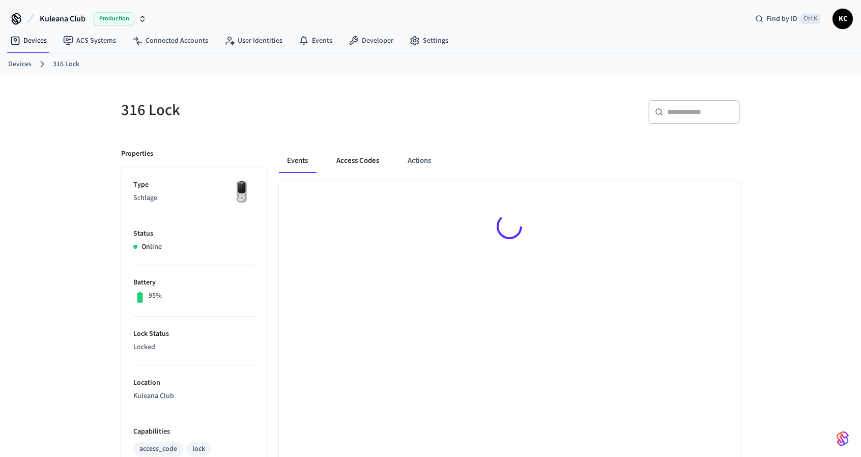
click at [353, 160] on button "Access Codes" at bounding box center [357, 161] width 59 height 24
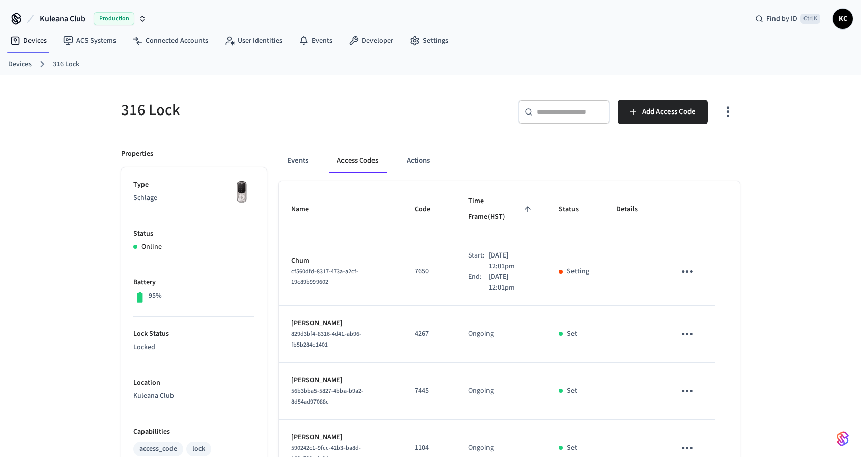
click at [692, 264] on icon "sticky table" at bounding box center [687, 272] width 16 height 16
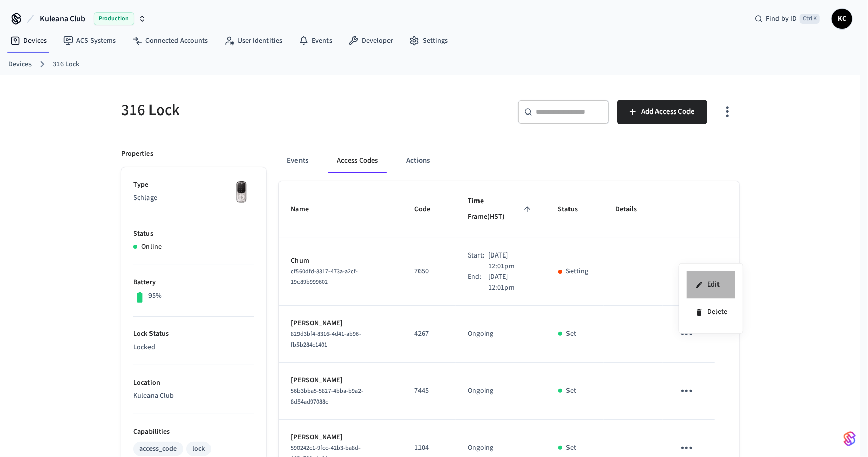
click at [704, 280] on li "Edit" at bounding box center [711, 284] width 48 height 27
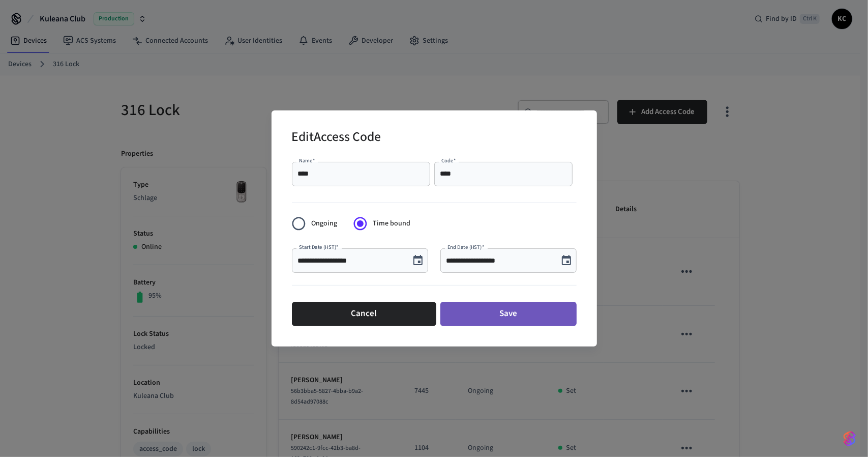
click at [521, 320] on button "Save" at bounding box center [509, 314] width 136 height 24
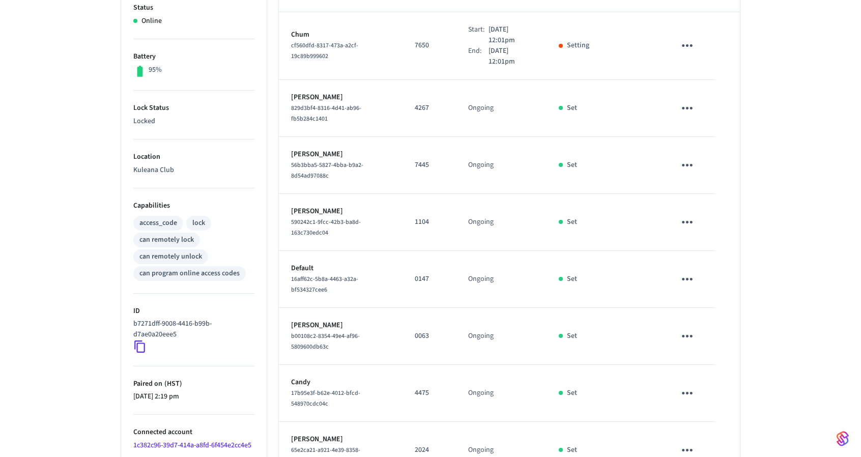
scroll to position [393, 0]
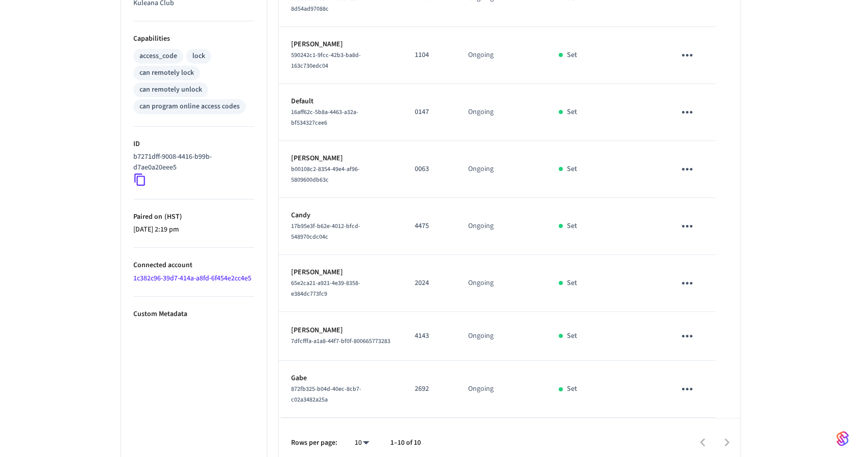
click at [683, 388] on icon "sticky table" at bounding box center [687, 389] width 11 height 3
click at [708, 423] on li "Delete" at bounding box center [714, 427] width 48 height 27
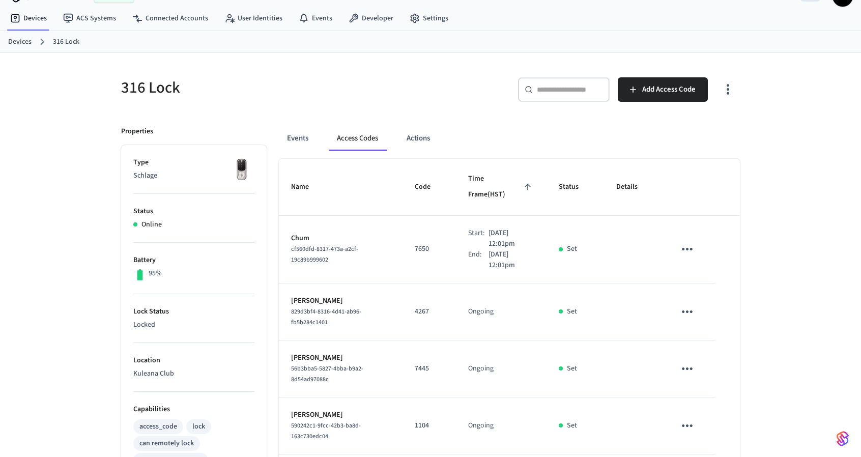
scroll to position [0, 0]
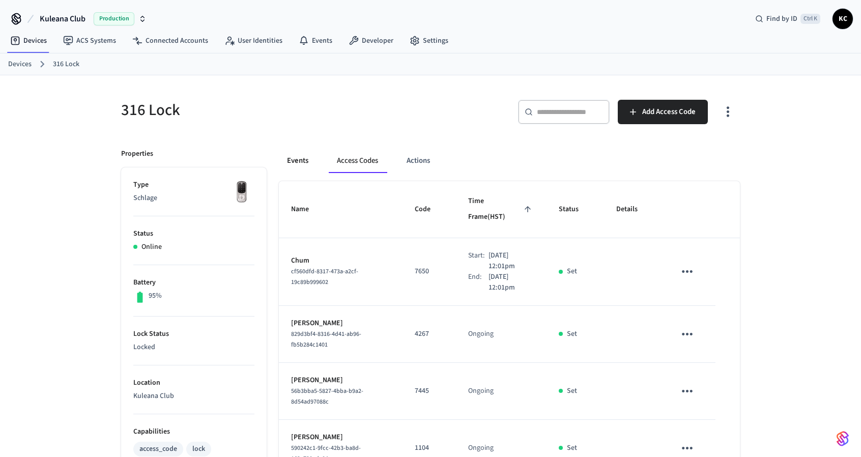
click at [292, 156] on button "Events" at bounding box center [298, 161] width 38 height 24
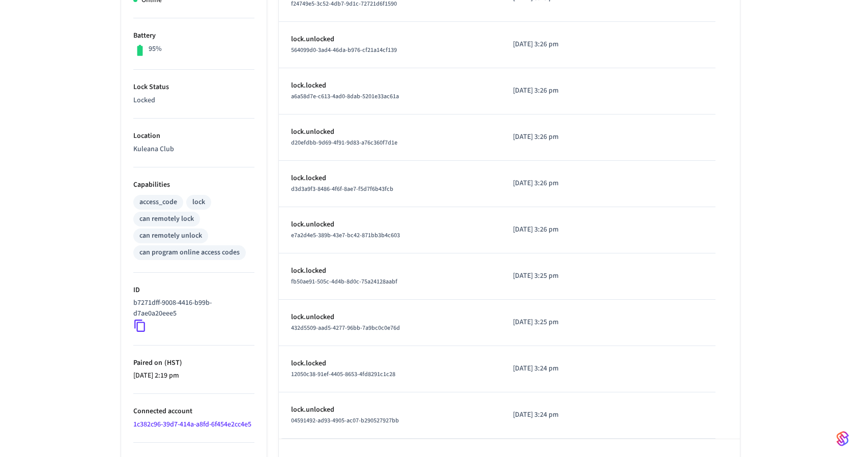
scroll to position [275, 0]
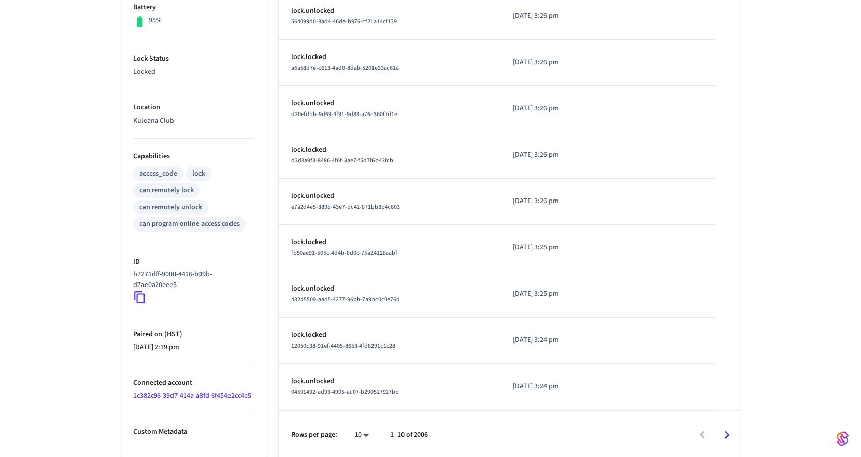
click at [725, 431] on icon "Go to next page" at bounding box center [727, 435] width 16 height 16
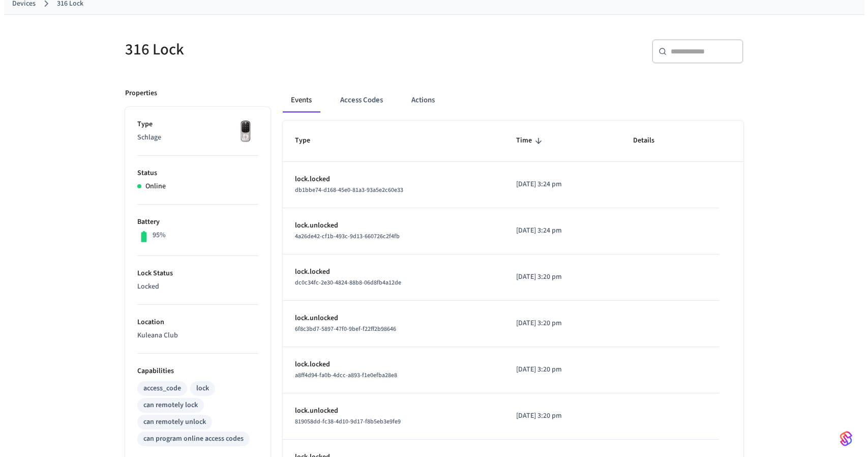
scroll to position [45, 0]
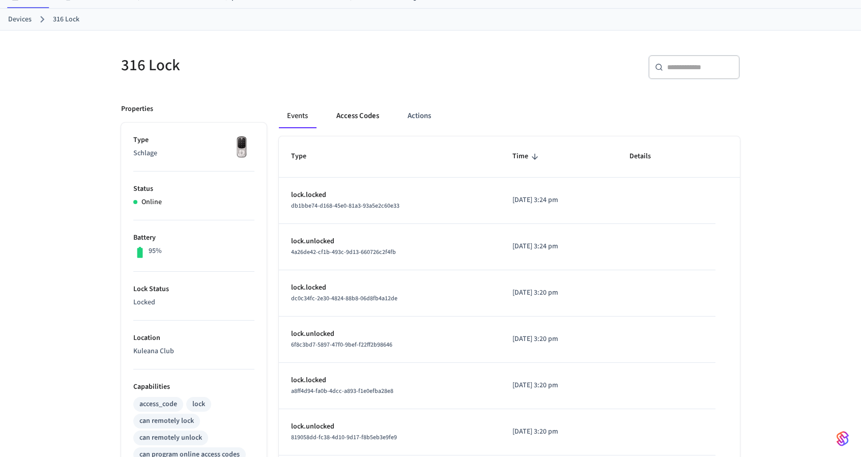
click at [366, 111] on button "Access Codes" at bounding box center [357, 116] width 59 height 24
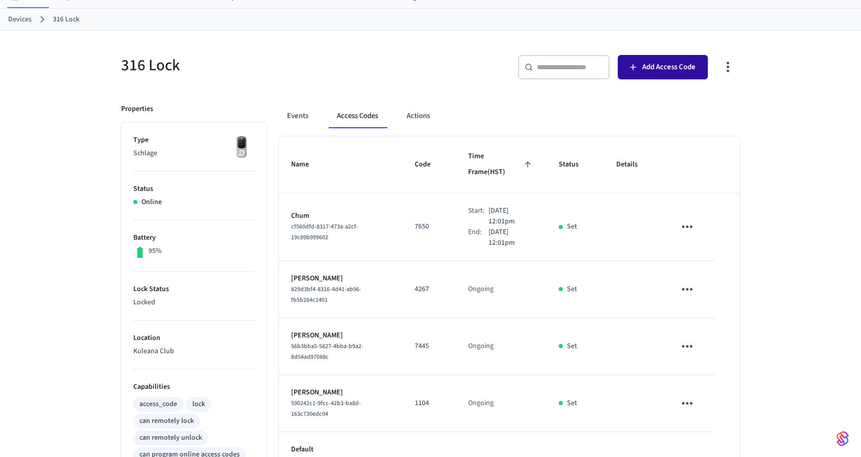
click at [653, 65] on span "Add Access Code" at bounding box center [668, 67] width 53 height 13
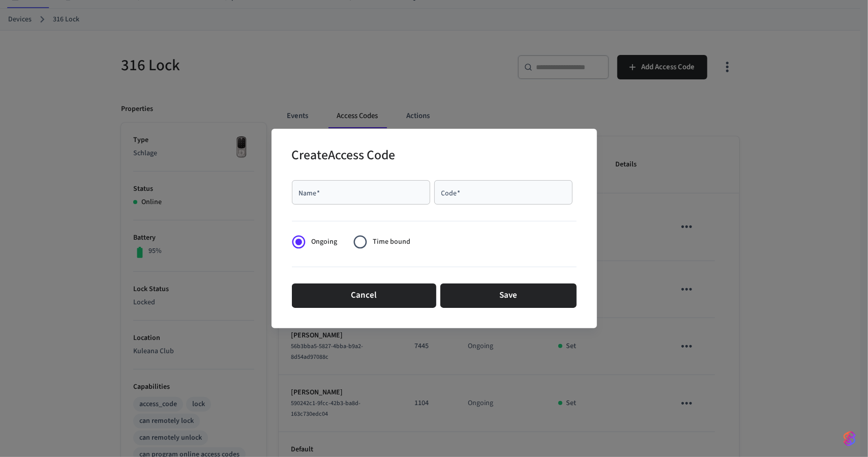
click at [379, 244] on span "Time bound" at bounding box center [392, 242] width 38 height 11
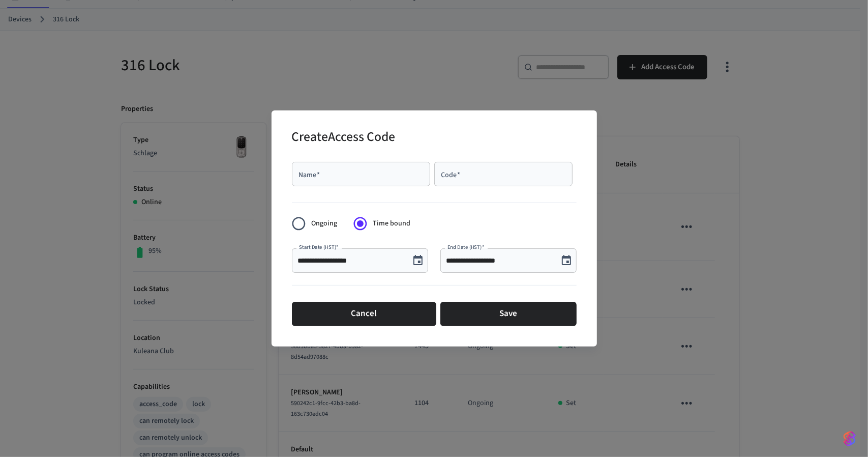
click at [333, 171] on input "Name   *" at bounding box center [361, 174] width 126 height 10
type input "****"
click at [566, 263] on icon "Choose date, selected date is Aug 28, 2025" at bounding box center [567, 260] width 12 height 12
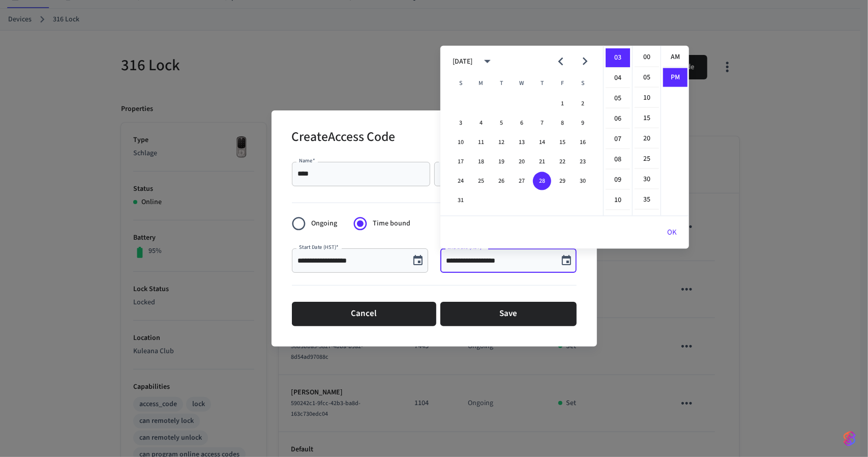
scroll to position [18, 0]
click at [623, 77] on li "04" at bounding box center [618, 78] width 24 height 19
type input "**********"
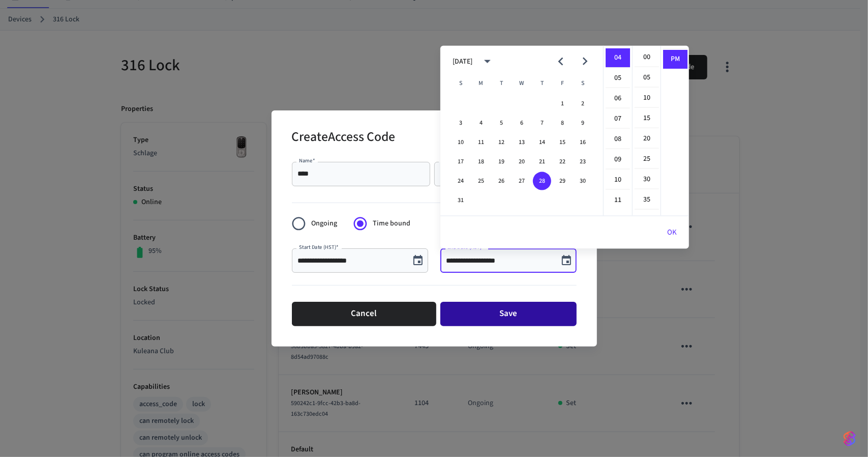
click at [521, 302] on button "Save" at bounding box center [509, 314] width 136 height 24
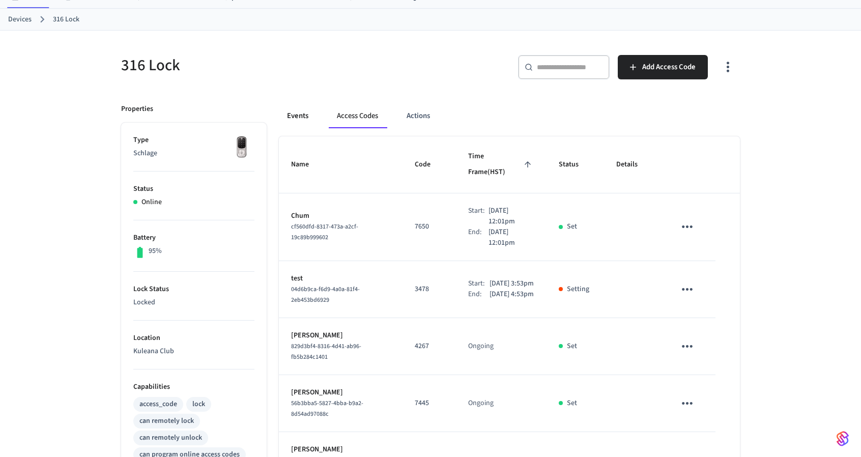
click at [296, 118] on button "Events" at bounding box center [298, 116] width 38 height 24
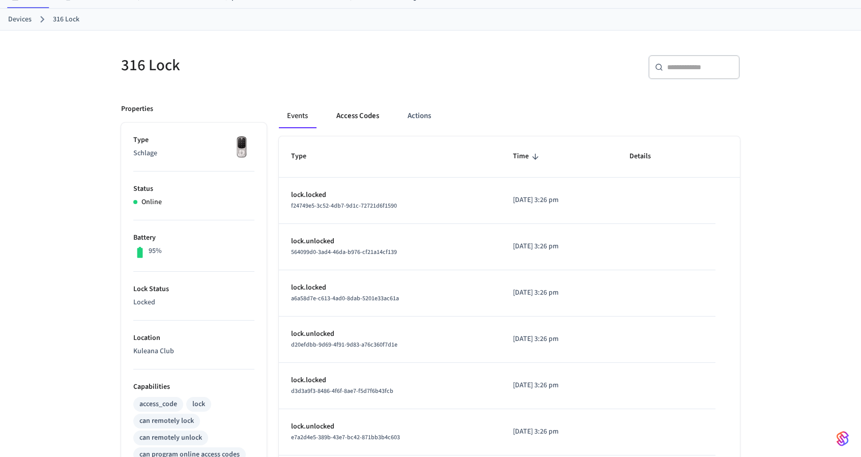
click at [352, 114] on button "Access Codes" at bounding box center [357, 116] width 59 height 24
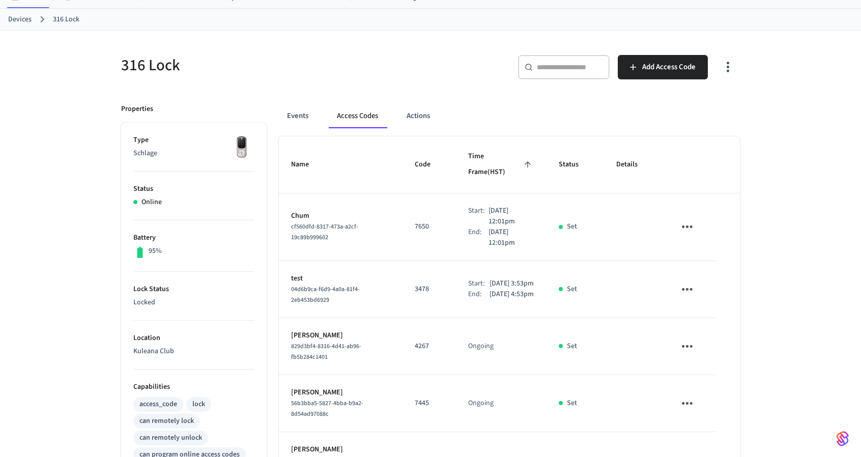
click at [688, 281] on icon "sticky table" at bounding box center [687, 289] width 16 height 16
click at [710, 340] on li "Delete" at bounding box center [711, 334] width 48 height 27
click at [22, 270] on div "316 Lock ​ ​ Add Access Code Properties Type Schlage Status Online Battery 95% …" at bounding box center [430, 395] width 861 height 728
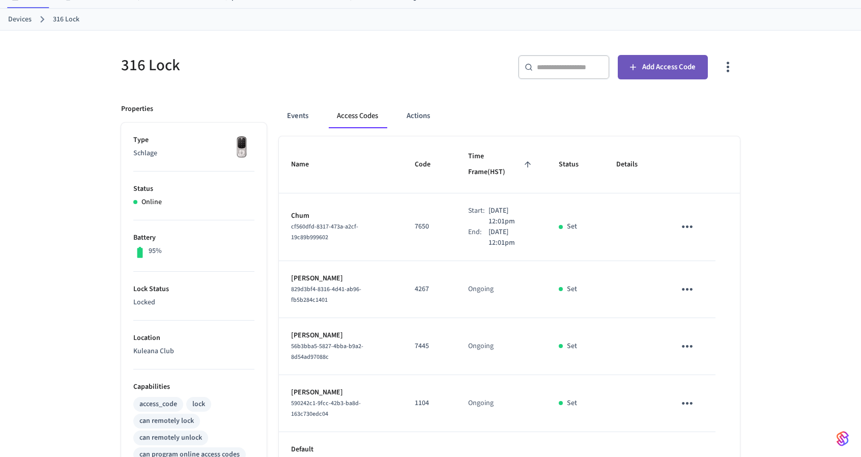
click at [671, 70] on span "Add Access Code" at bounding box center [668, 67] width 53 height 13
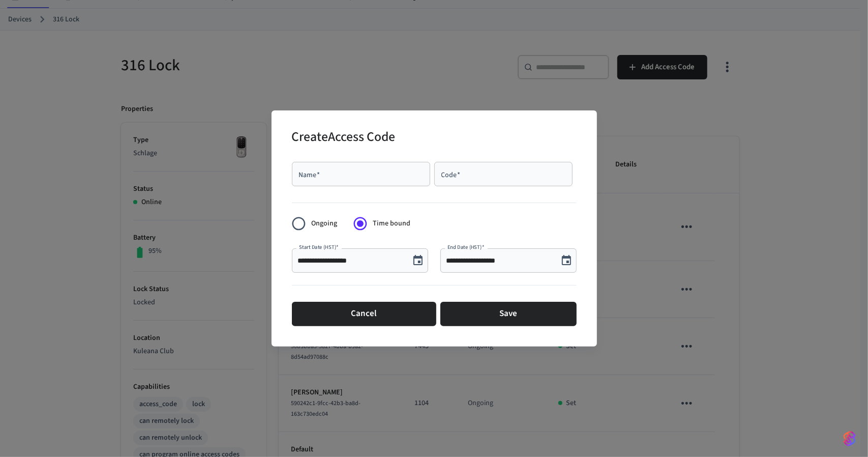
click at [309, 180] on div "Name   *" at bounding box center [361, 174] width 138 height 24
type input "****"
click at [422, 258] on icon "Choose date, selected date is Aug 28, 2025" at bounding box center [418, 260] width 9 height 10
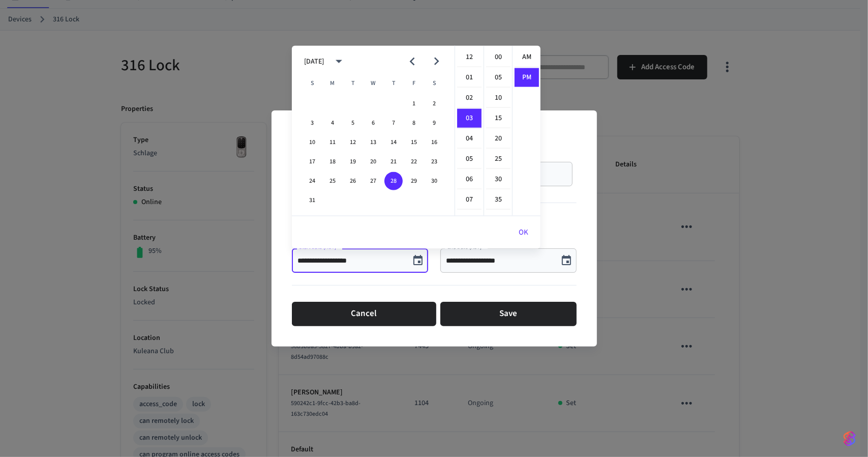
scroll to position [18, 0]
click at [387, 179] on button "28" at bounding box center [394, 181] width 18 height 18
click at [468, 99] on li "05" at bounding box center [469, 98] width 24 height 19
click at [492, 60] on li "00" at bounding box center [498, 57] width 24 height 19
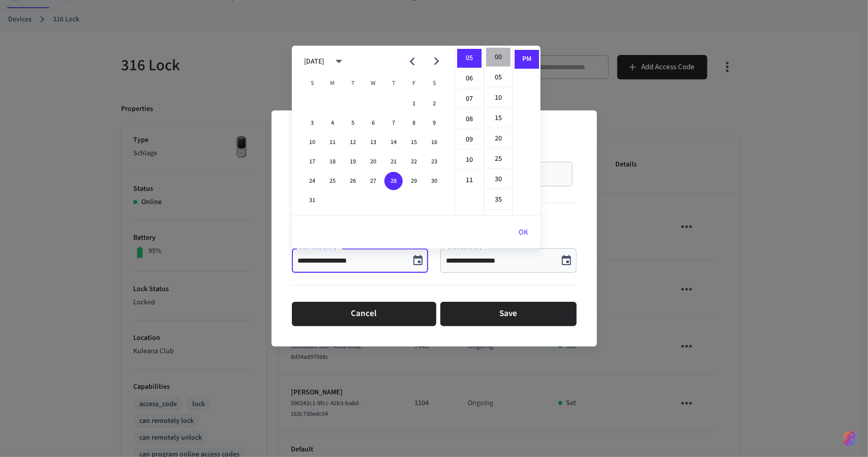
type input "**********"
click at [516, 237] on button "OK" at bounding box center [524, 232] width 34 height 24
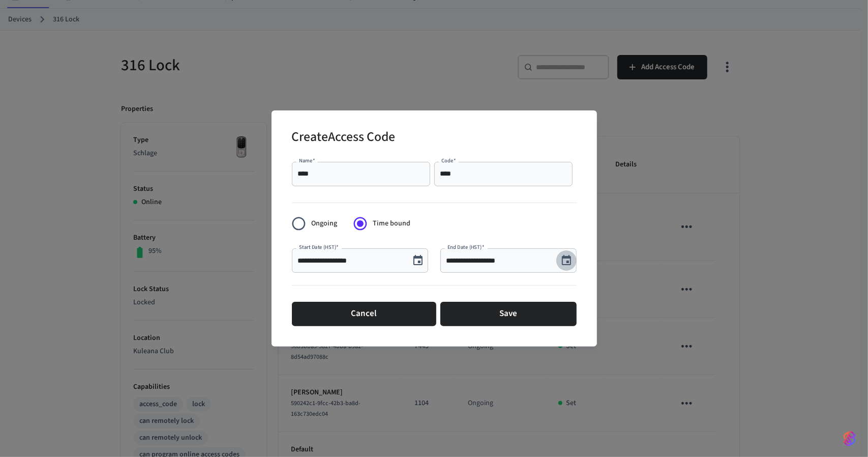
click at [565, 259] on icon "Choose date, selected date is Aug 28, 2025" at bounding box center [567, 260] width 12 height 12
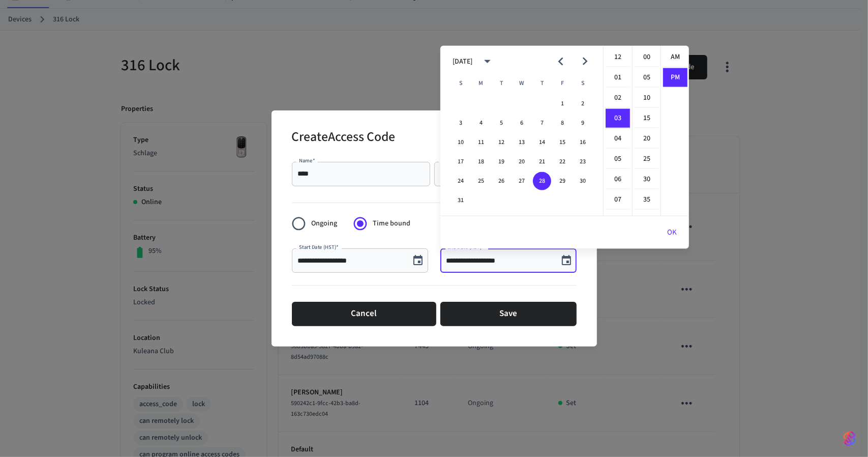
scroll to position [18, 0]
click at [566, 180] on button "29" at bounding box center [563, 181] width 18 height 18
click at [546, 176] on button "28" at bounding box center [542, 181] width 18 height 18
click at [620, 136] on li "07" at bounding box center [618, 139] width 24 height 19
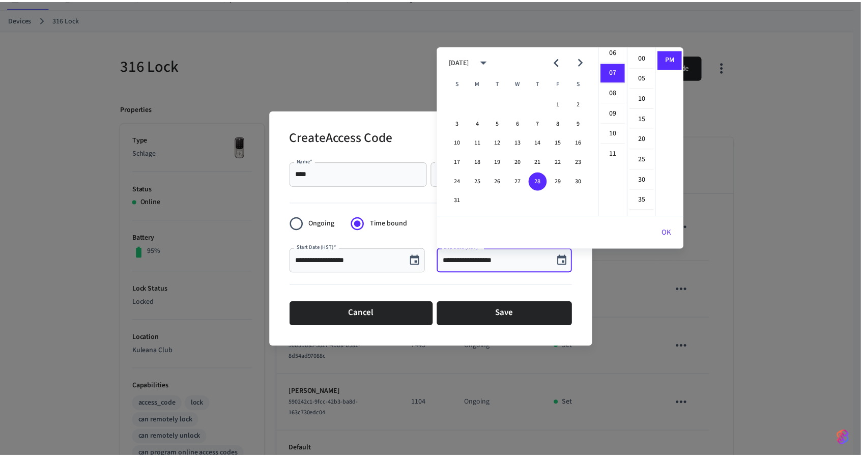
scroll to position [141, 0]
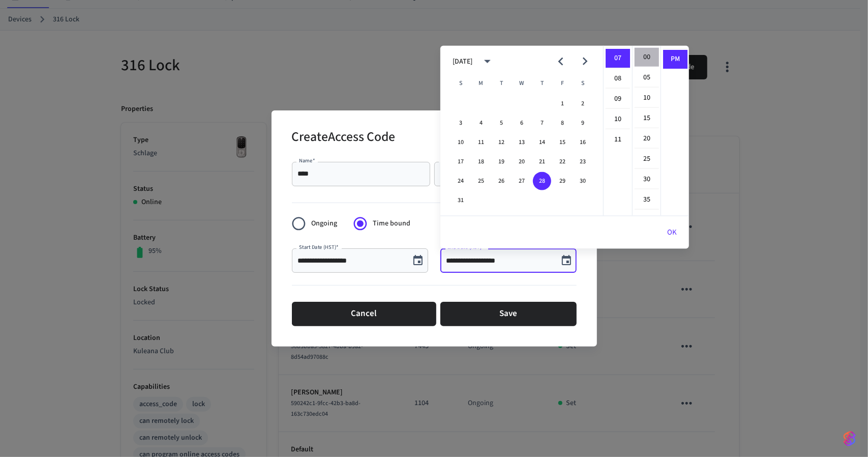
click at [650, 60] on li "00" at bounding box center [647, 57] width 24 height 19
type input "**********"
click at [678, 230] on button "OK" at bounding box center [672, 232] width 34 height 24
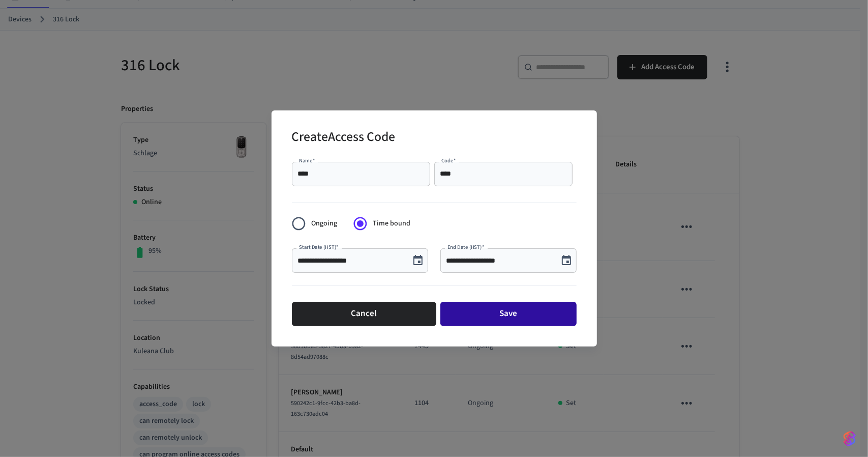
click at [492, 315] on button "Save" at bounding box center [509, 314] width 136 height 24
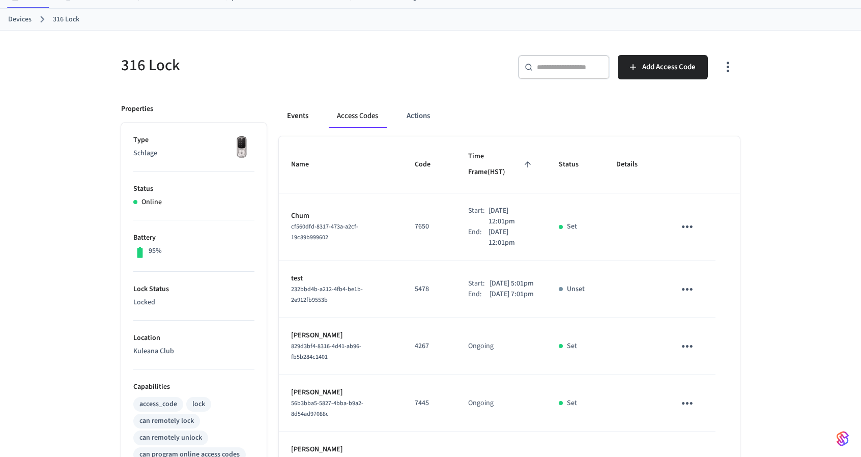
click at [301, 120] on button "Events" at bounding box center [298, 116] width 38 height 24
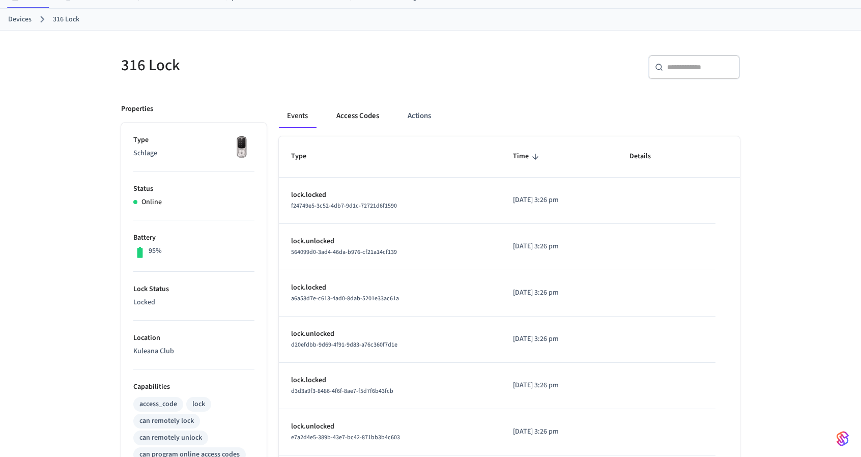
click at [350, 114] on button "Access Codes" at bounding box center [357, 116] width 59 height 24
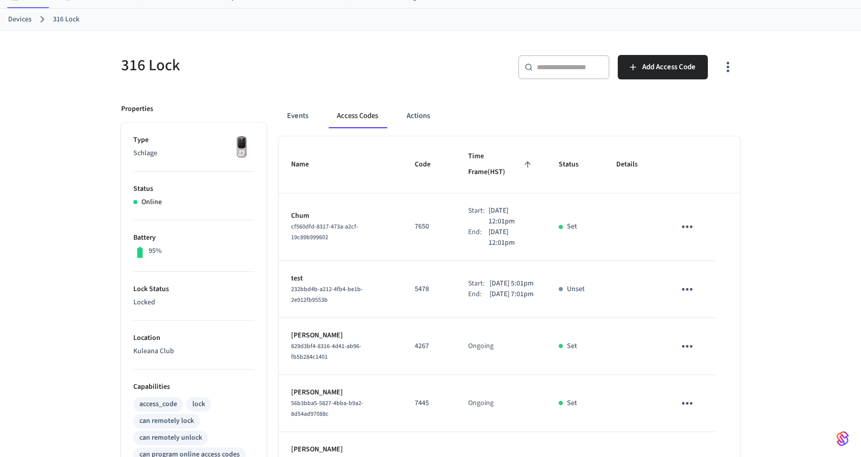
click at [55, 309] on div "316 Lock ​ ​ Add Access Code Properties Type Schlage Status Online Battery 95% …" at bounding box center [430, 423] width 861 height 784
click at [24, 14] on link "Devices" at bounding box center [19, 19] width 23 height 11
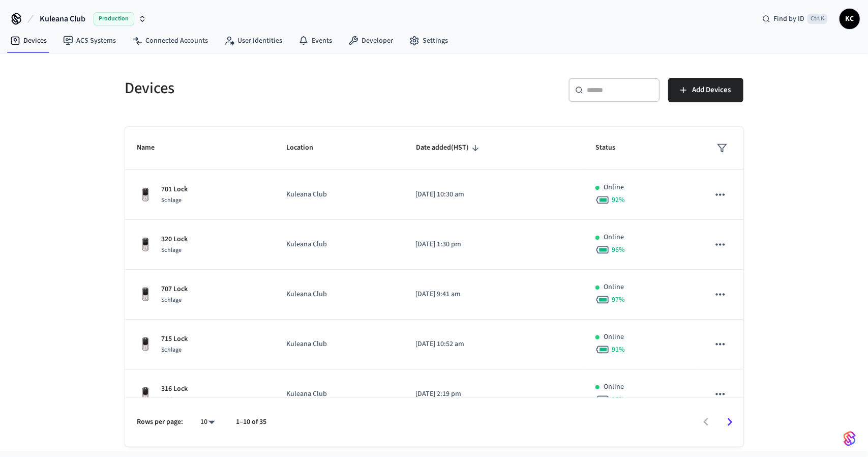
click at [602, 96] on div "​ ​" at bounding box center [615, 90] width 92 height 24
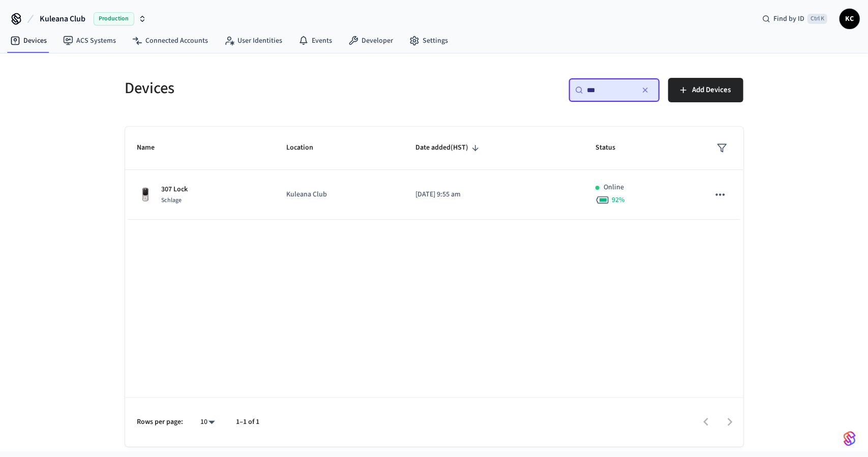
type input "***"
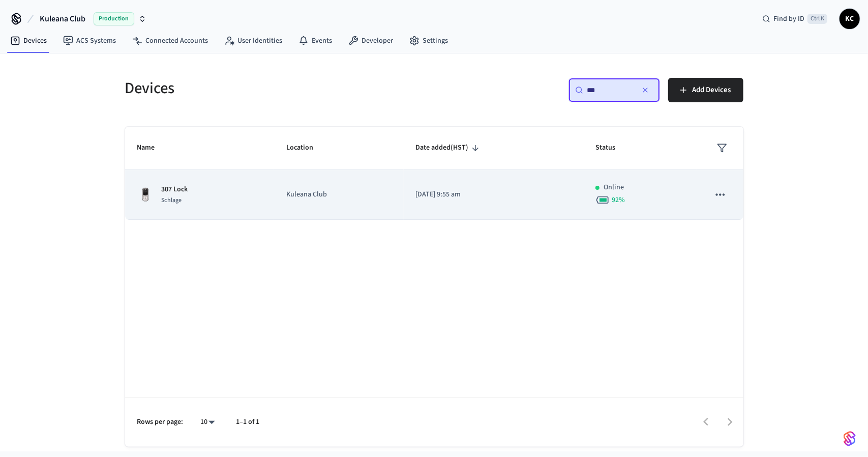
click at [395, 197] on td "Kuleana Club" at bounding box center [338, 195] width 129 height 50
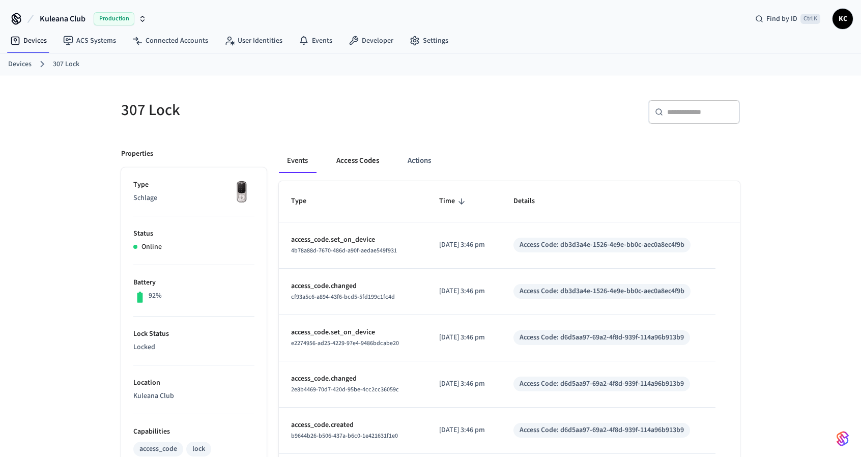
click at [348, 159] on button "Access Codes" at bounding box center [357, 161] width 59 height 24
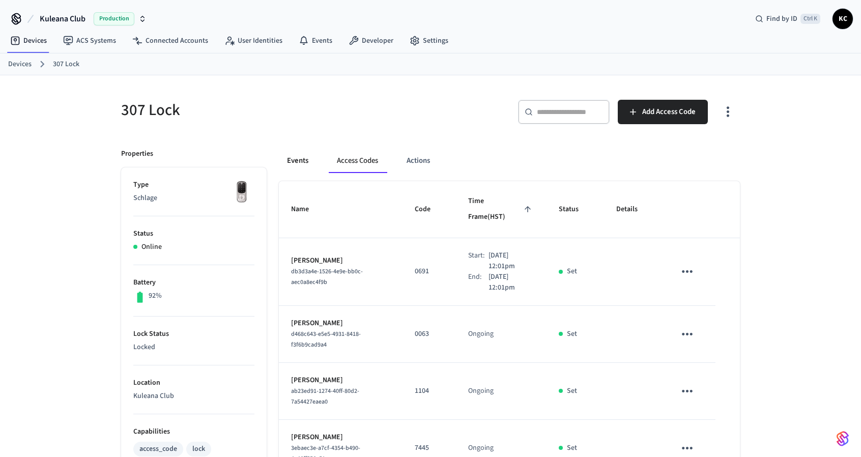
click at [307, 164] on button "Events" at bounding box center [298, 161] width 38 height 24
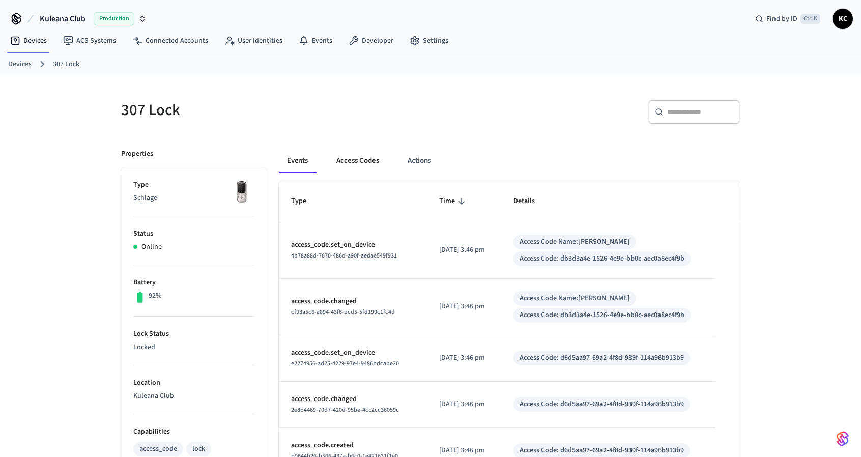
click at [346, 167] on button "Access Codes" at bounding box center [357, 161] width 59 height 24
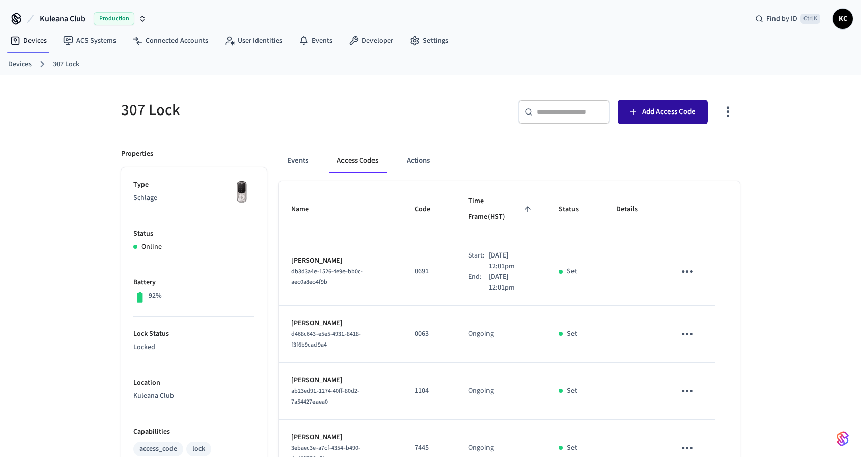
click at [645, 116] on span "Add Access Code" at bounding box center [668, 111] width 53 height 13
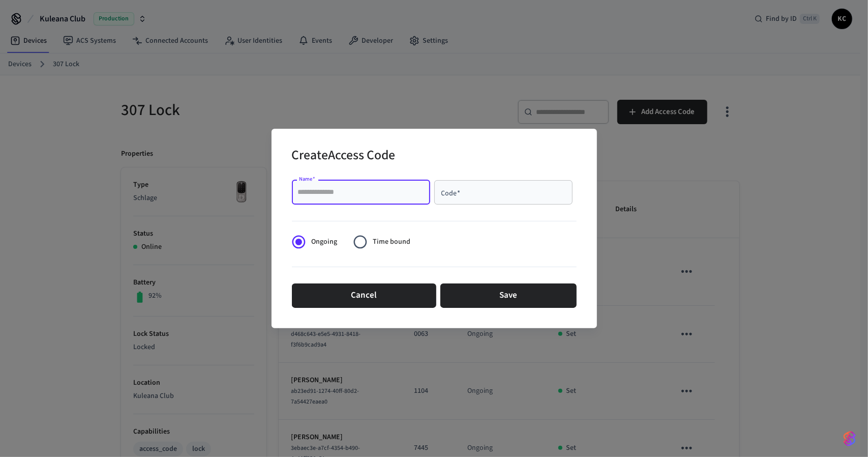
click at [316, 190] on input "Name   *" at bounding box center [361, 192] width 126 height 10
type input "****"
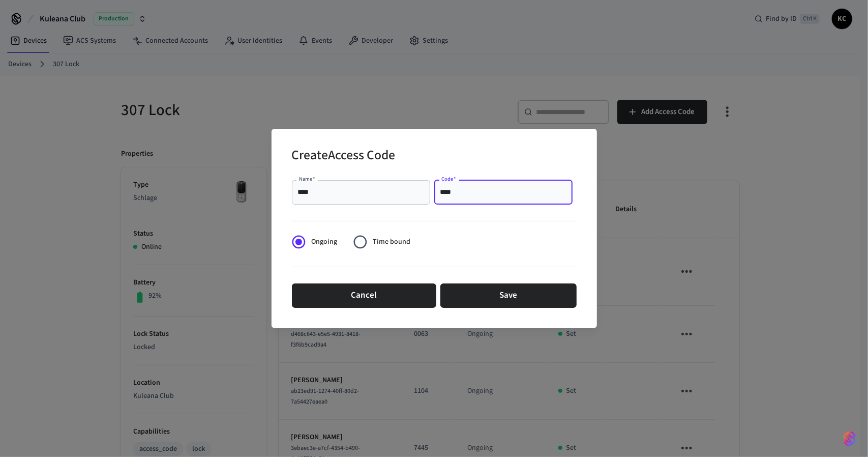
type input "****"
click at [399, 240] on span "Time bound" at bounding box center [392, 242] width 38 height 11
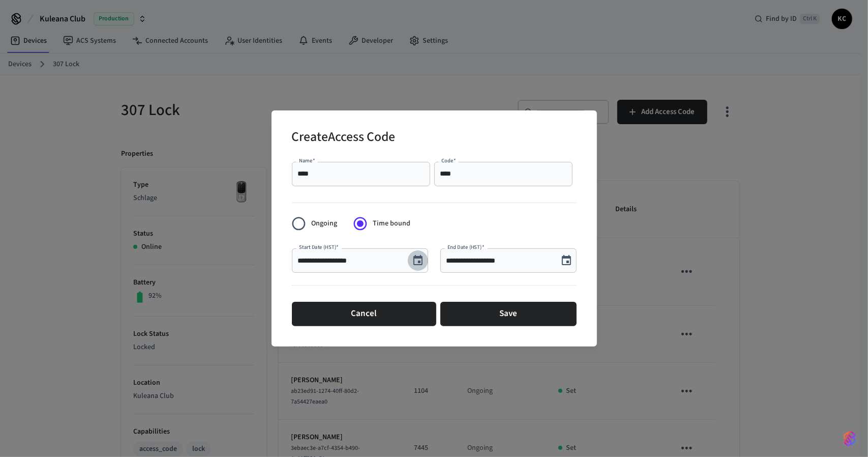
click at [418, 259] on icon "Choose date, selected date is Aug 28, 2025" at bounding box center [418, 260] width 12 height 12
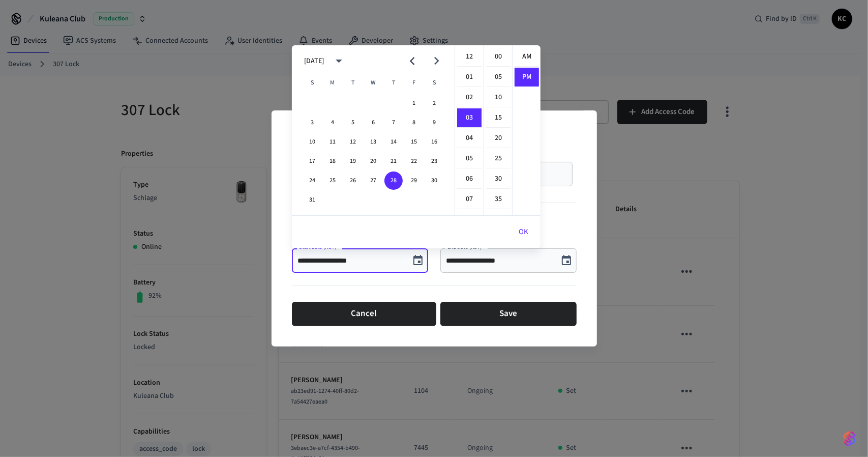
scroll to position [18, 0]
click at [471, 103] on li "05" at bounding box center [469, 98] width 24 height 19
click at [491, 57] on li "00" at bounding box center [498, 56] width 24 height 19
type input "**********"
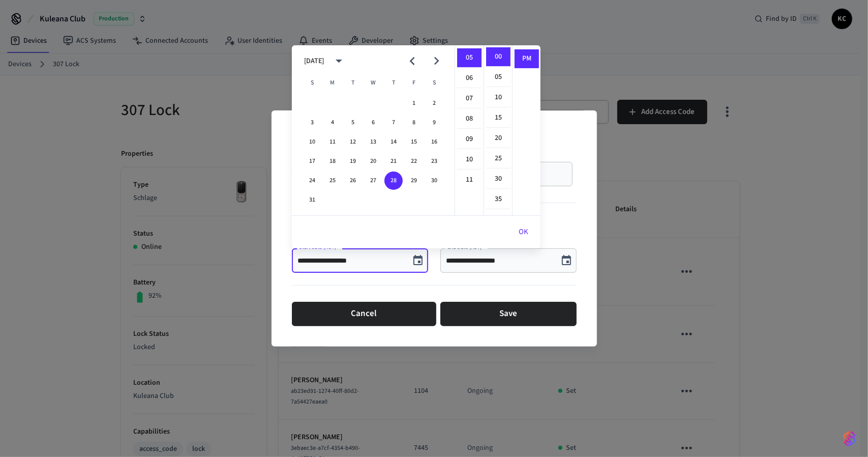
click at [488, 262] on input "**********" at bounding box center [500, 260] width 106 height 10
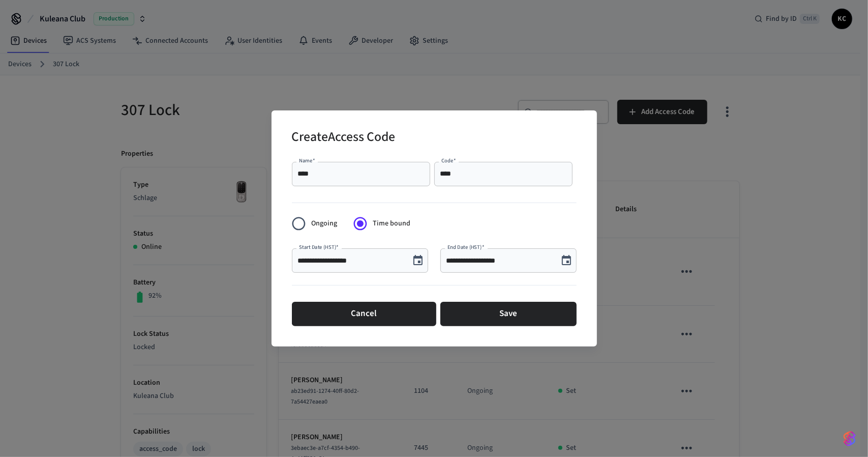
click at [565, 258] on icon "Choose date, selected date is Aug 28, 2025" at bounding box center [566, 260] width 9 height 10
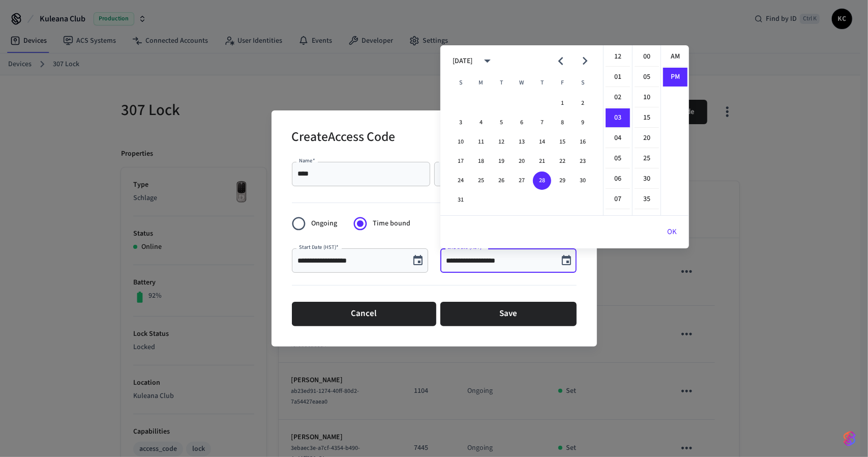
scroll to position [18, 0]
click at [620, 122] on li "06" at bounding box center [618, 118] width 24 height 19
click at [646, 59] on li "00" at bounding box center [647, 56] width 24 height 19
type input "**********"
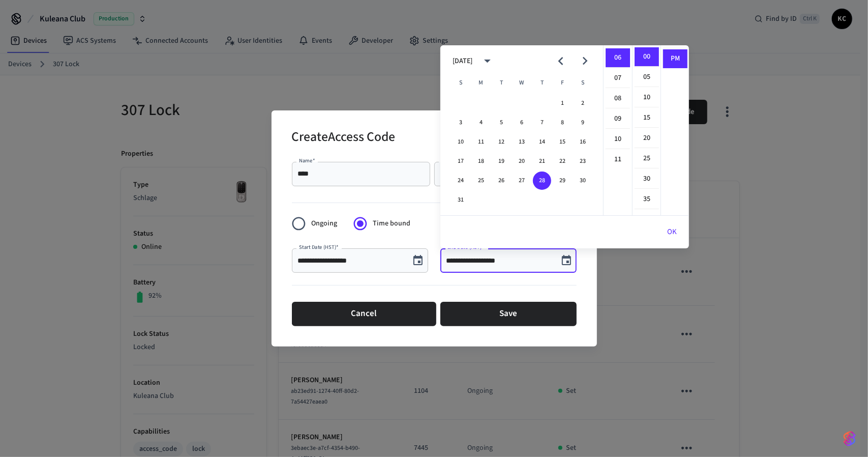
click at [671, 234] on button "OK" at bounding box center [672, 232] width 34 height 24
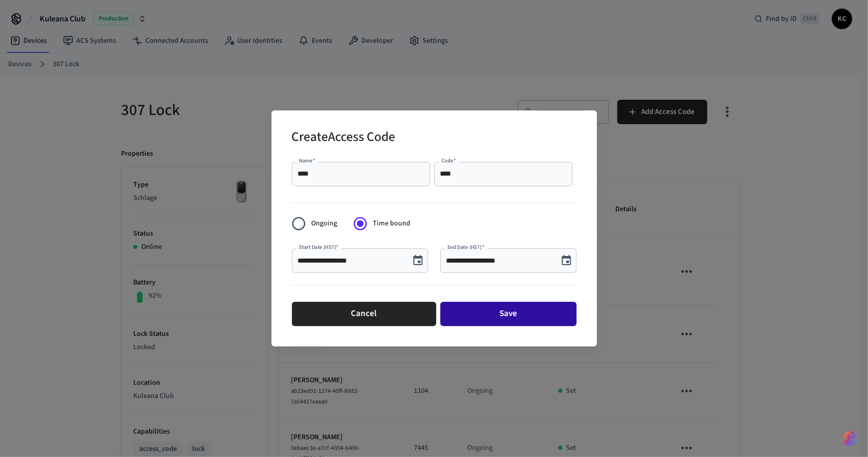
click at [496, 321] on button "Save" at bounding box center [509, 314] width 136 height 24
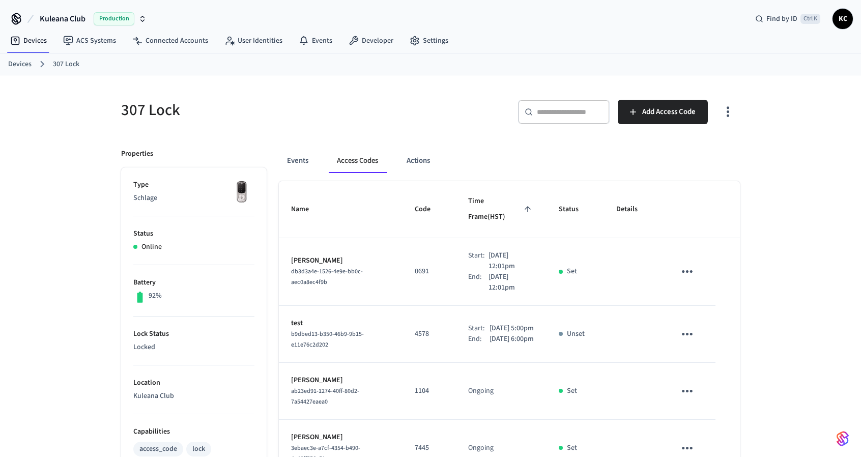
click at [23, 63] on link "Devices" at bounding box center [19, 64] width 23 height 11
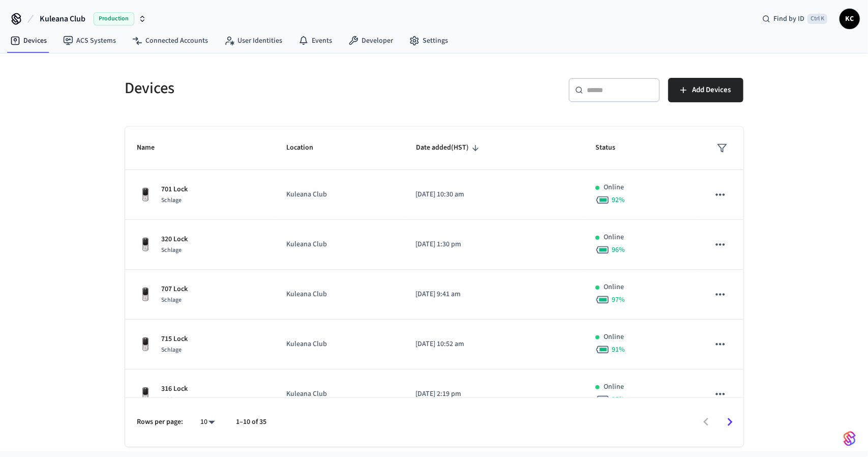
click at [587, 96] on div "​ ​" at bounding box center [615, 90] width 92 height 24
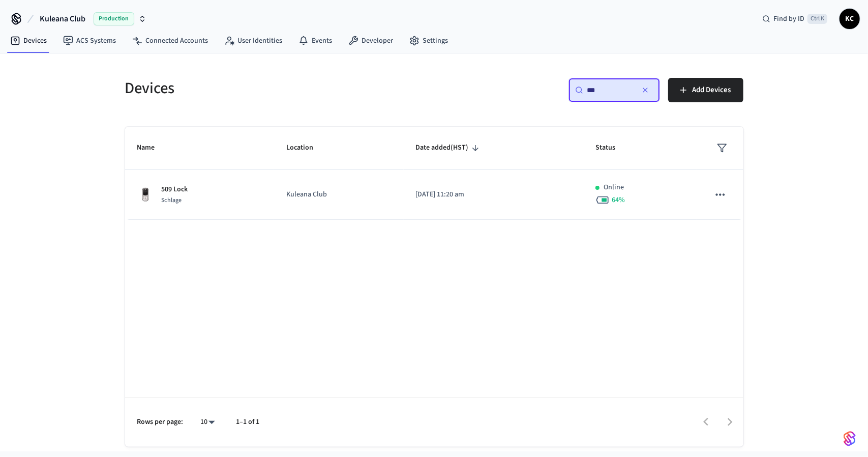
type input "***"
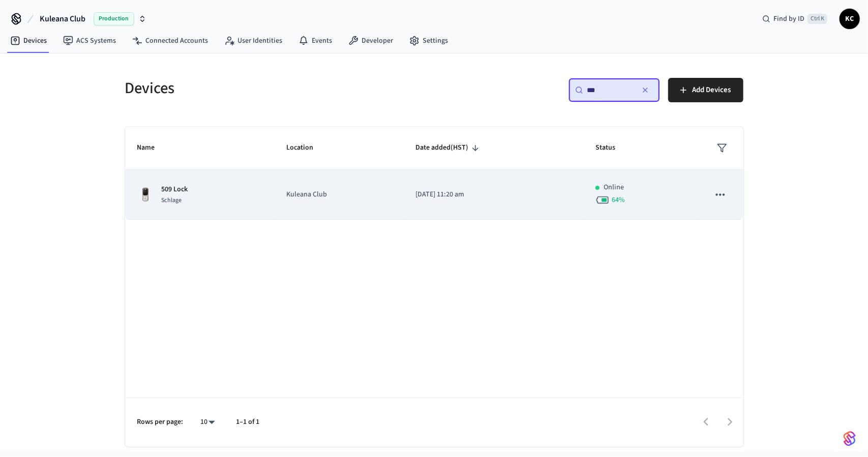
click at [280, 180] on td "Kuleana Club" at bounding box center [338, 195] width 129 height 50
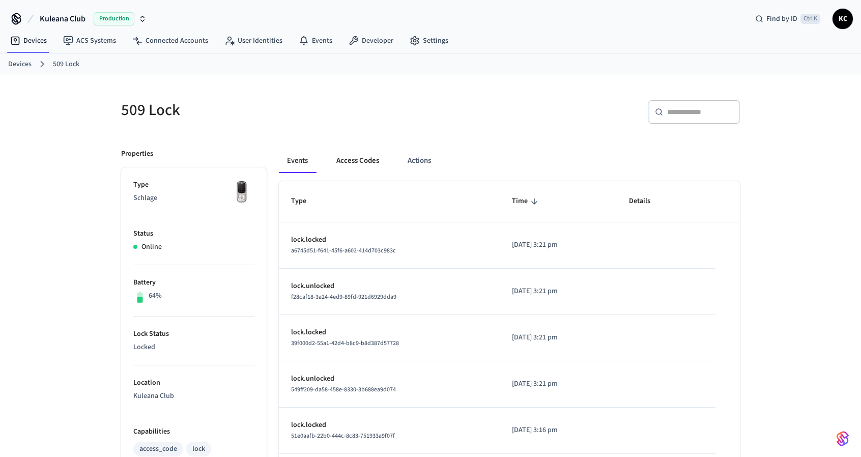
click at [367, 161] on button "Access Codes" at bounding box center [357, 161] width 59 height 24
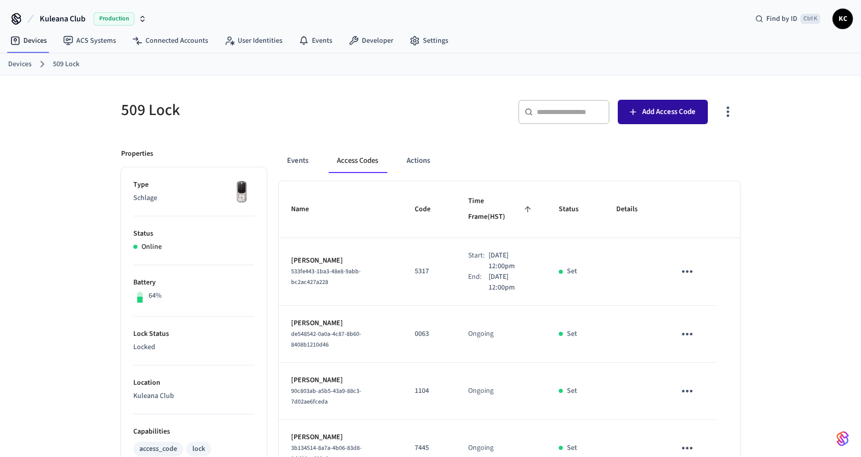
click at [651, 115] on span "Add Access Code" at bounding box center [668, 111] width 53 height 13
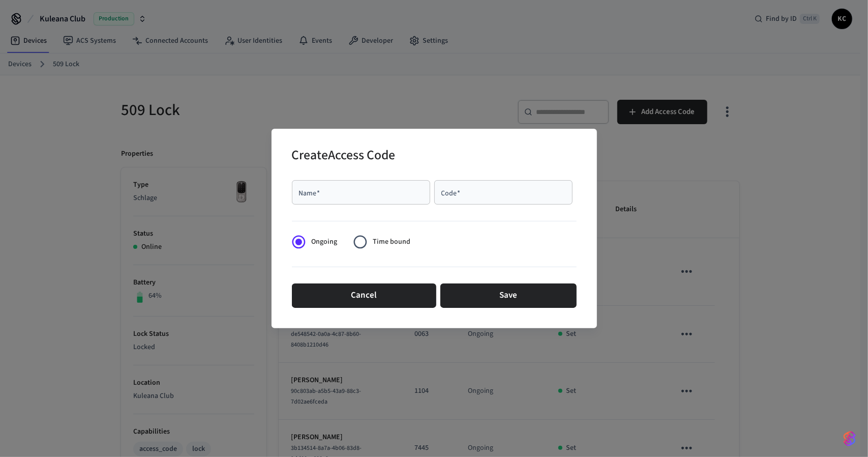
click at [370, 185] on div "Name   *" at bounding box center [361, 192] width 138 height 24
type input "****"
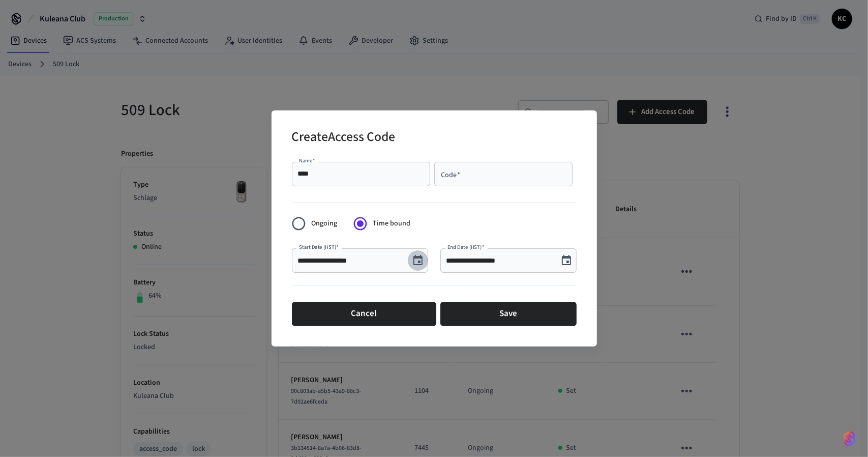
click at [419, 259] on icon "Choose date, selected date is Aug 28, 2025" at bounding box center [418, 260] width 12 height 12
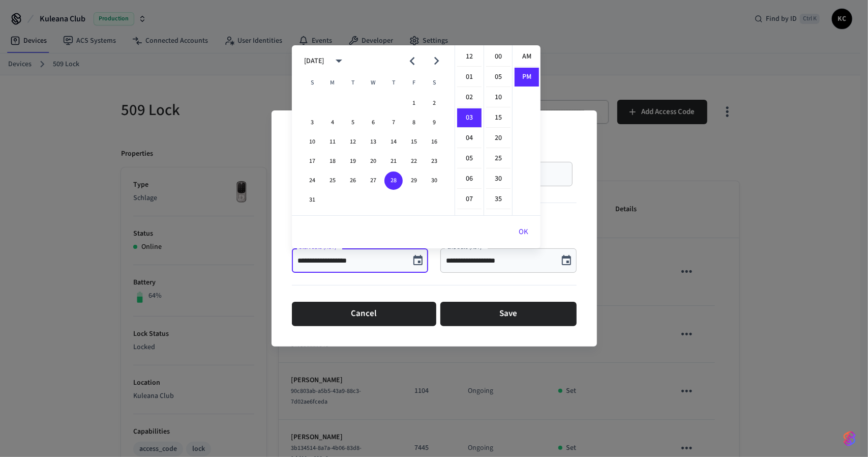
scroll to position [18, 0]
click at [472, 102] on li "05" at bounding box center [469, 98] width 24 height 19
click at [498, 56] on li "00" at bounding box center [498, 56] width 24 height 19
type input "**********"
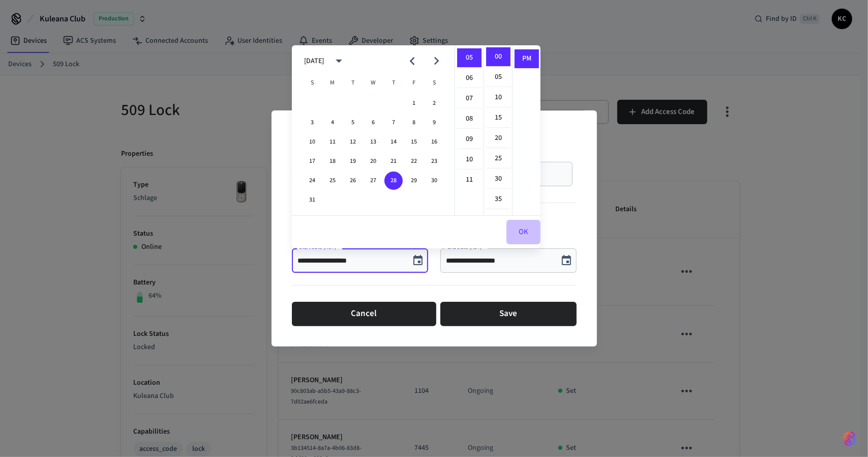
click at [523, 236] on button "OK" at bounding box center [524, 232] width 34 height 24
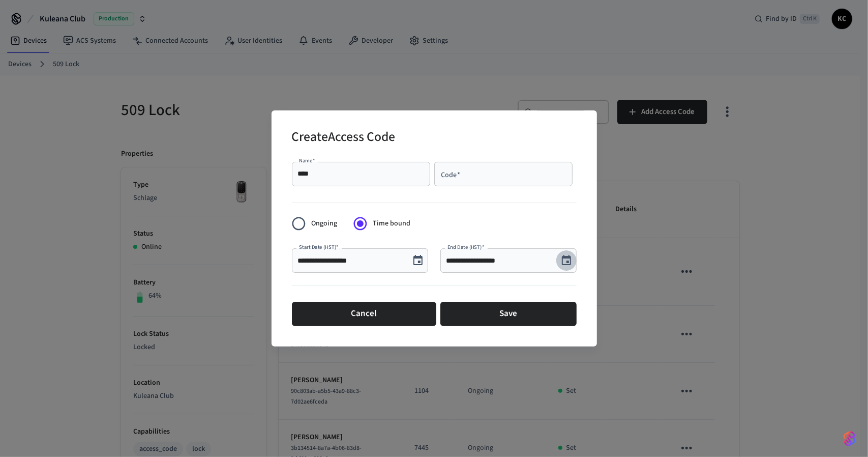
click at [570, 266] on icon "Choose date, selected date is Aug 28, 2025" at bounding box center [567, 260] width 12 height 12
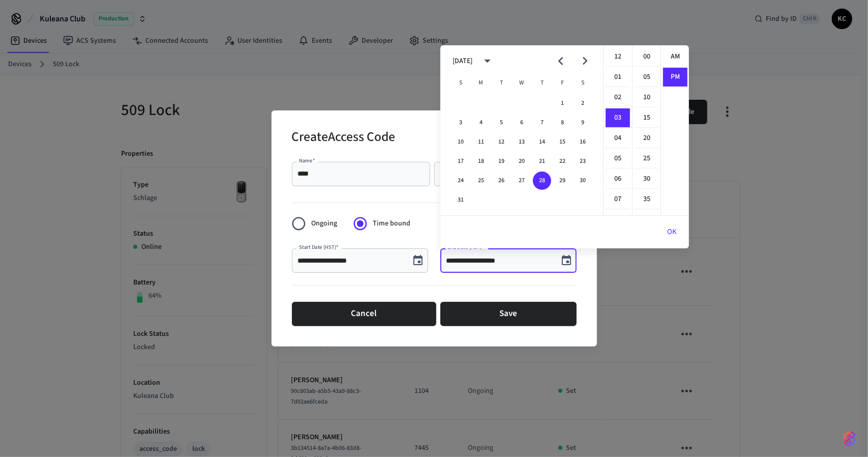
scroll to position [18, 0]
click at [621, 122] on li "06" at bounding box center [618, 118] width 24 height 19
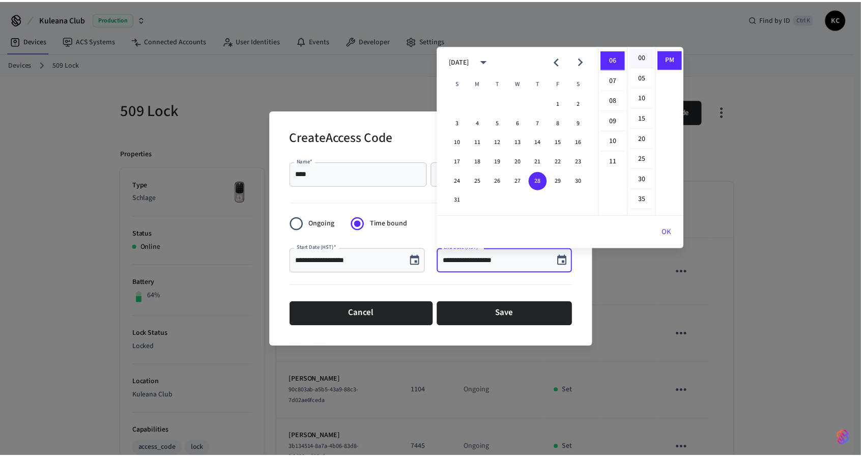
scroll to position [121, 0]
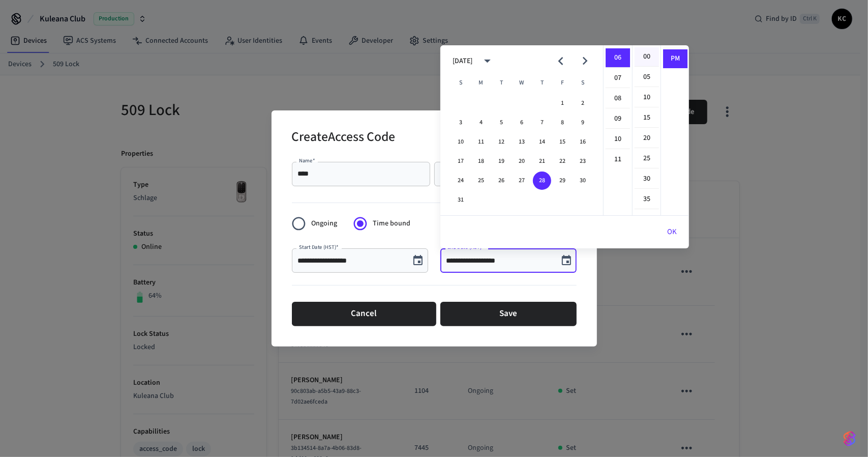
click at [644, 58] on li "00" at bounding box center [647, 56] width 24 height 19
type input "**********"
click at [674, 226] on button "OK" at bounding box center [672, 232] width 34 height 24
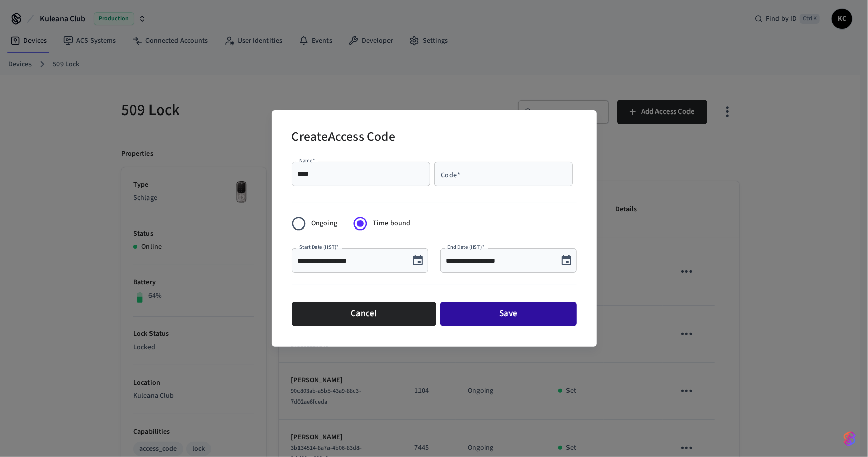
click at [498, 309] on button "Save" at bounding box center [509, 314] width 136 height 24
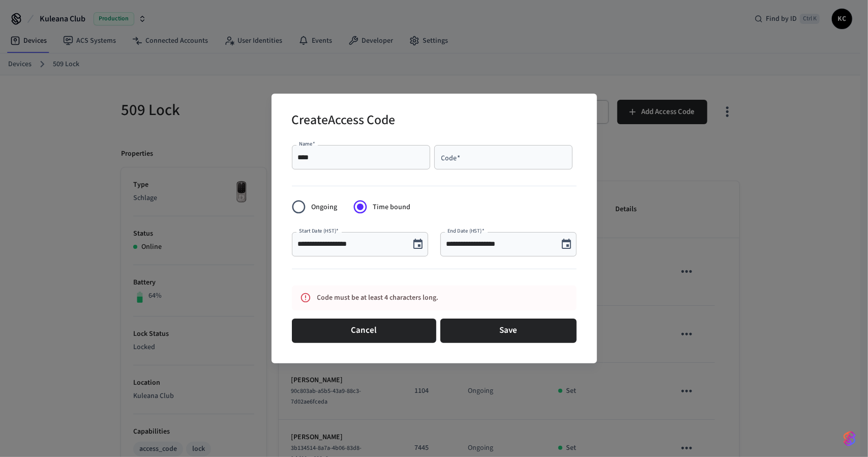
click at [453, 153] on input "Code   *" at bounding box center [504, 157] width 126 height 10
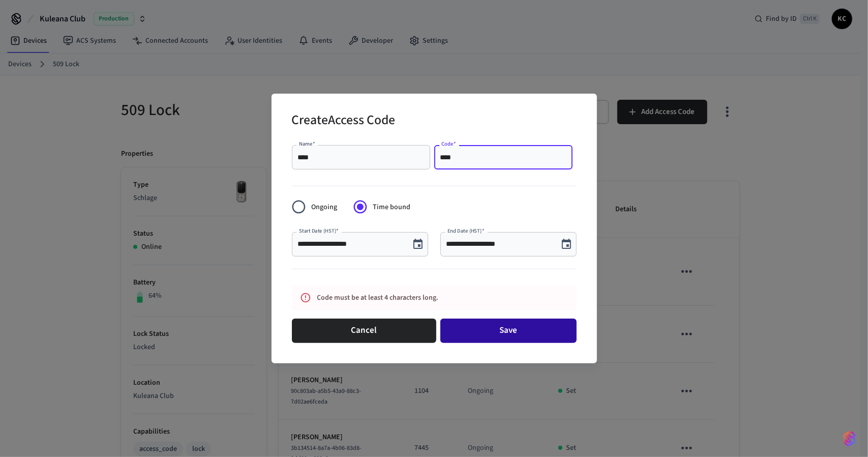
type input "****"
click at [529, 324] on button "Save" at bounding box center [509, 330] width 136 height 24
